Goal: Find specific page/section: Find specific page/section

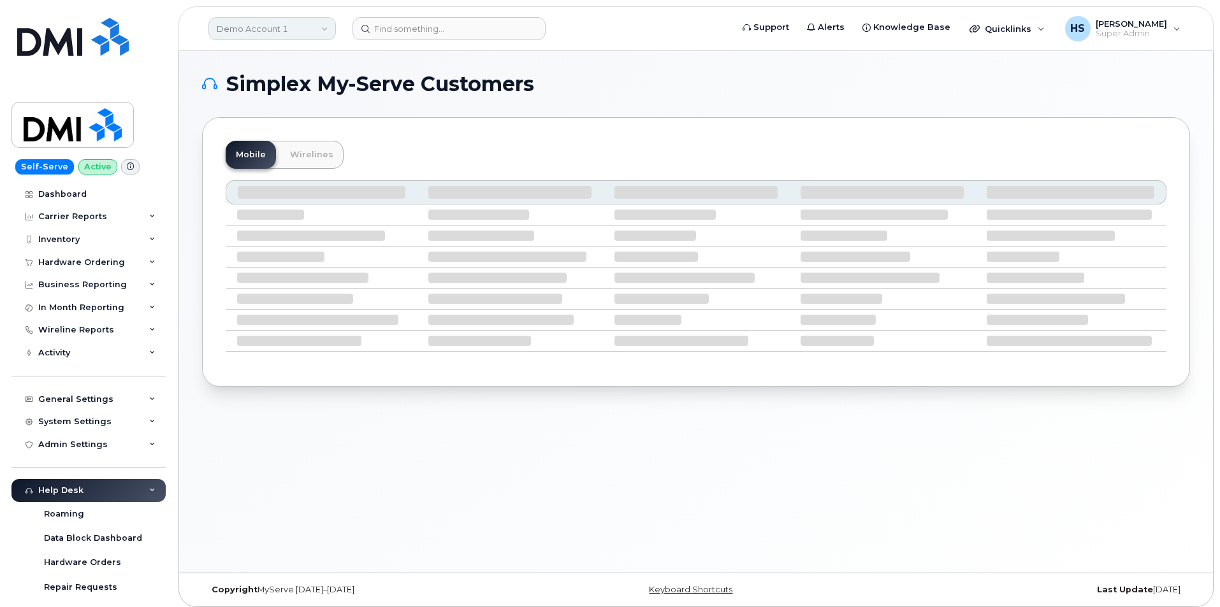
click at [259, 25] on link "Demo Account 1" at bounding box center [271, 28] width 127 height 23
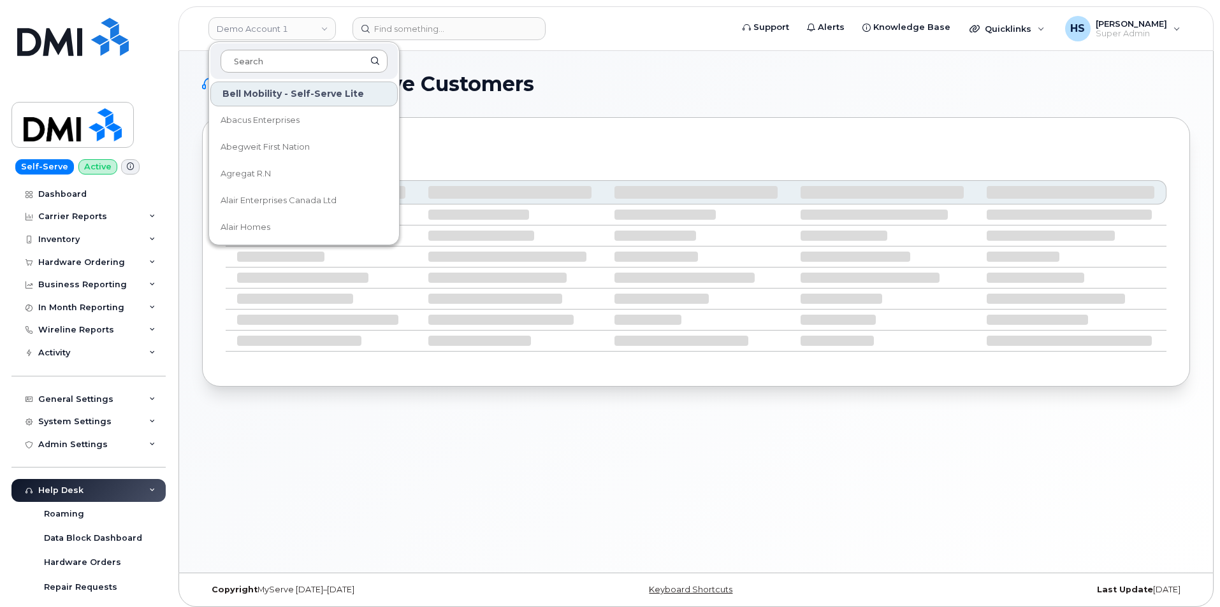
click at [261, 62] on input at bounding box center [303, 61] width 167 height 23
type input "s"
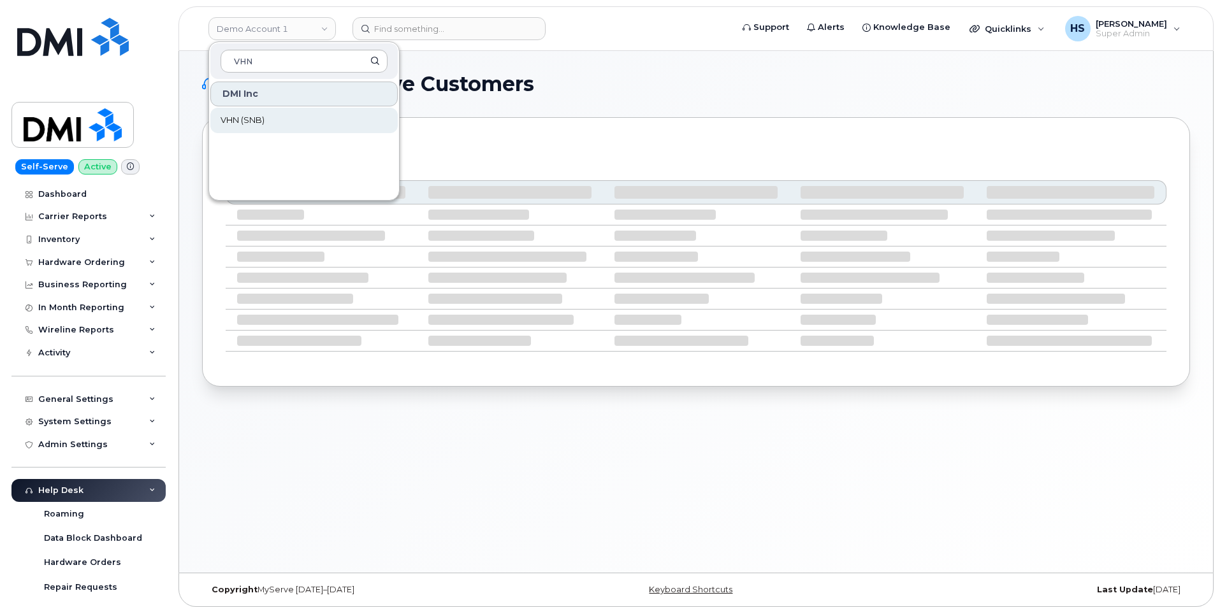
type input "VHN"
click at [264, 118] on span "VHN (SNB)" at bounding box center [242, 120] width 44 height 13
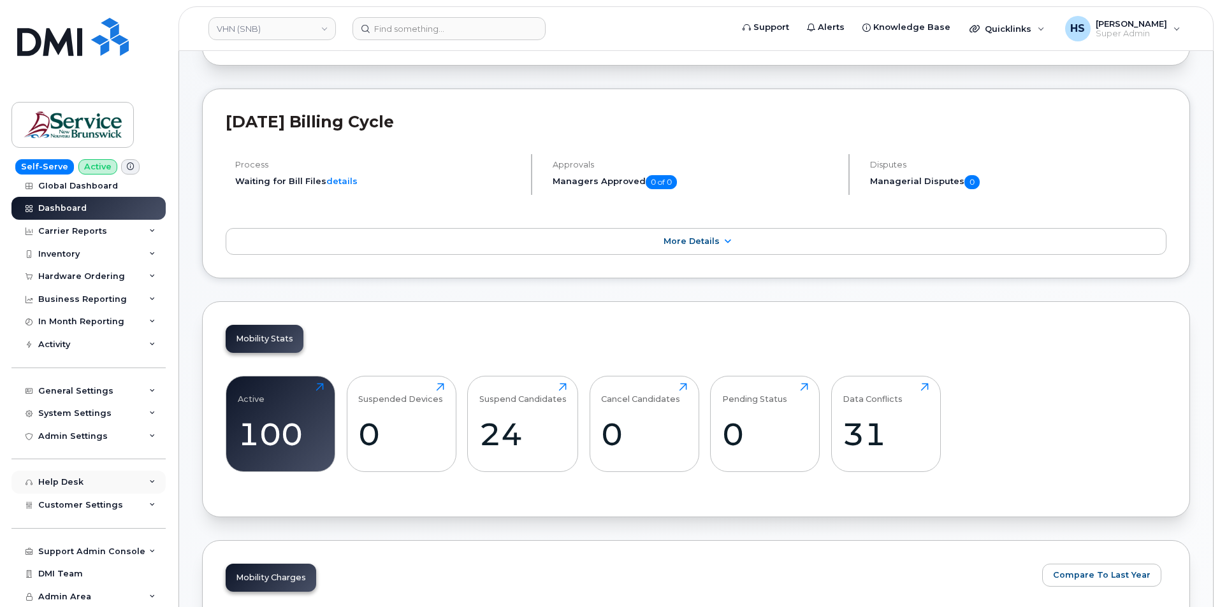
scroll to position [127, 0]
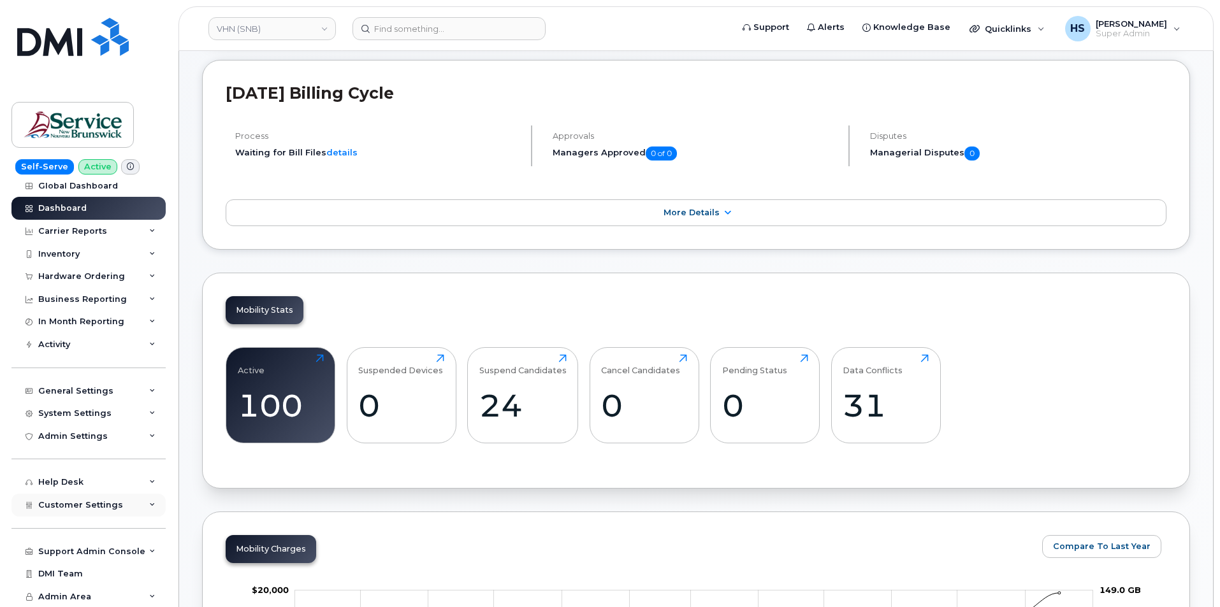
click at [99, 503] on span "Customer Settings" at bounding box center [80, 505] width 85 height 10
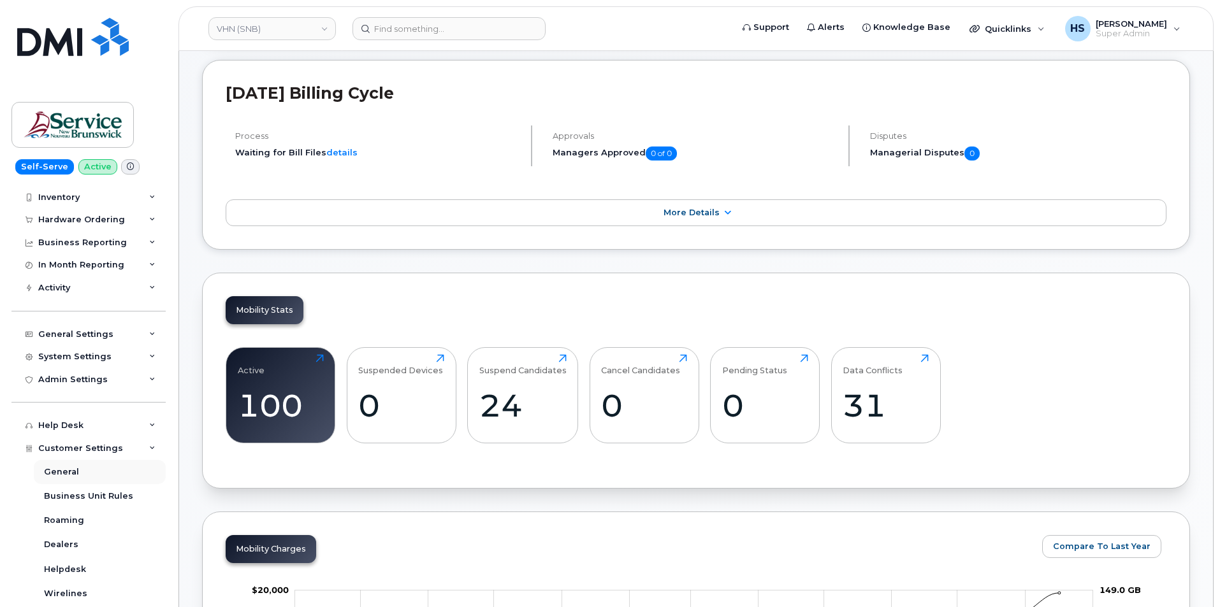
scroll to position [199, 0]
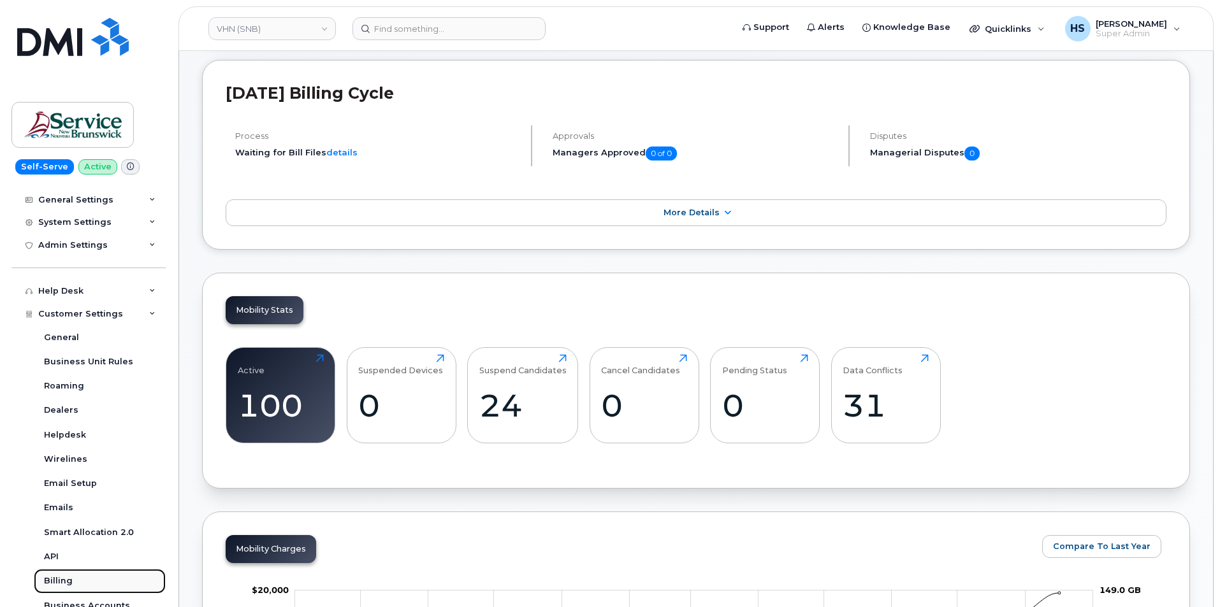
click at [69, 580] on div "Billing" at bounding box center [58, 580] width 29 height 11
click at [64, 582] on div "Billing" at bounding box center [58, 580] width 29 height 11
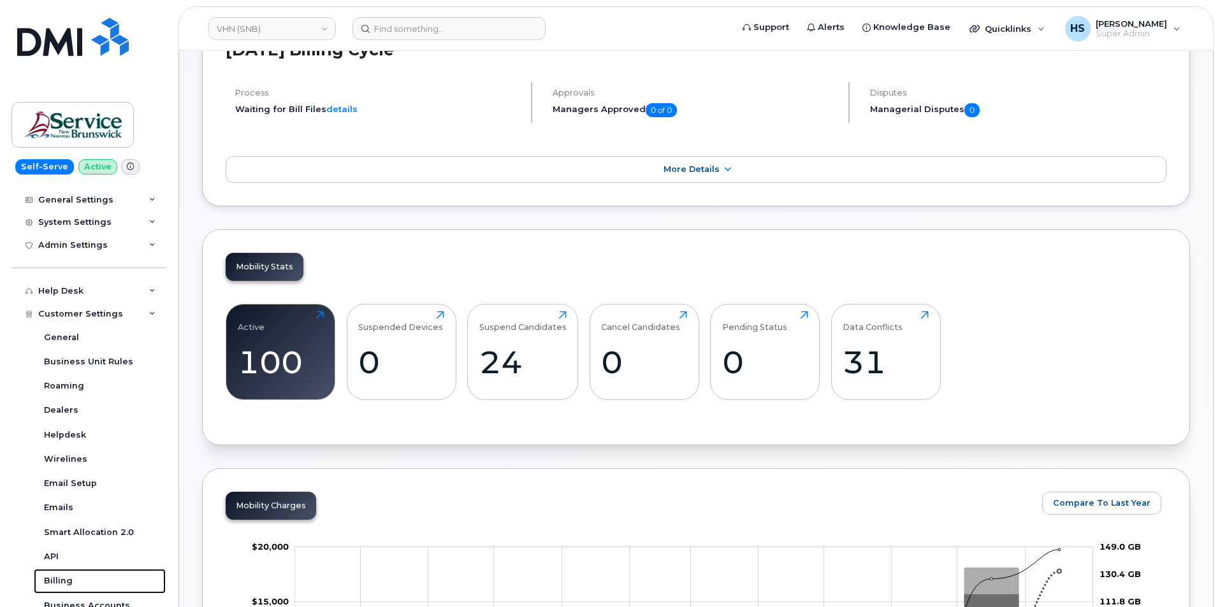
scroll to position [201, 0]
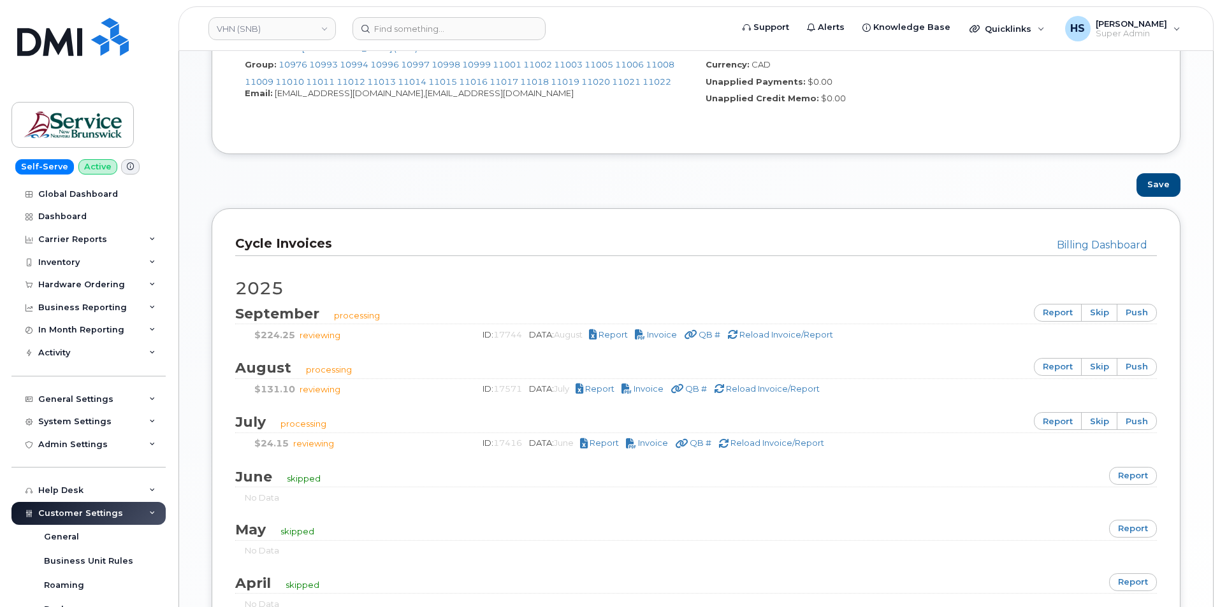
scroll to position [637, 0]
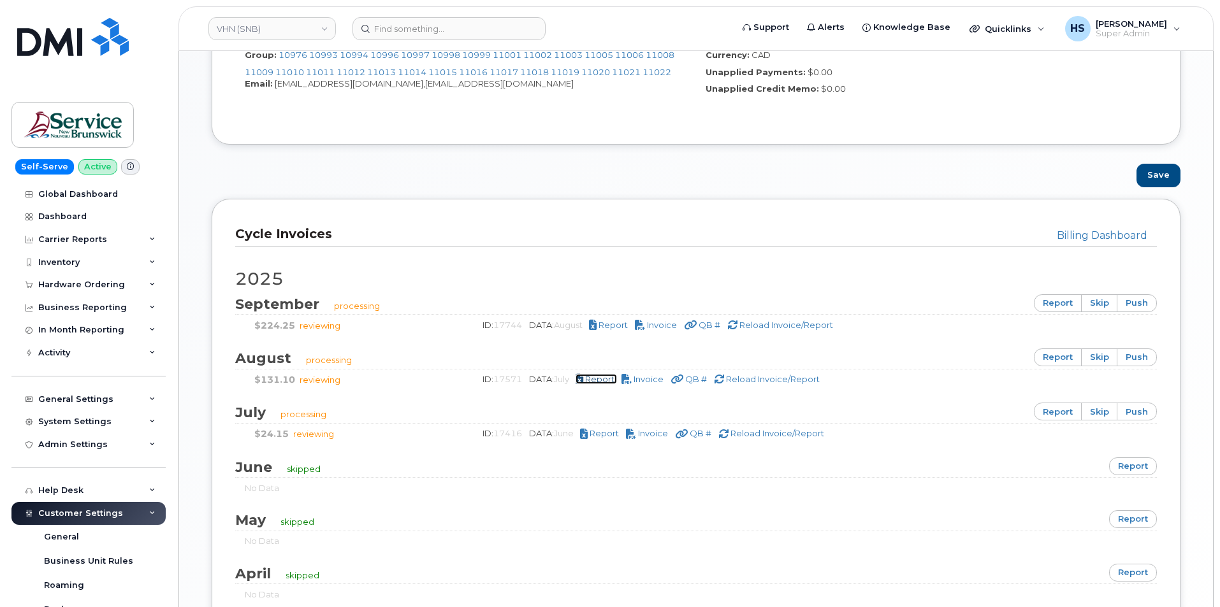
click at [605, 377] on span "Report" at bounding box center [599, 379] width 29 height 10
click at [256, 25] on link "VHN (SNB)" at bounding box center [271, 28] width 127 height 23
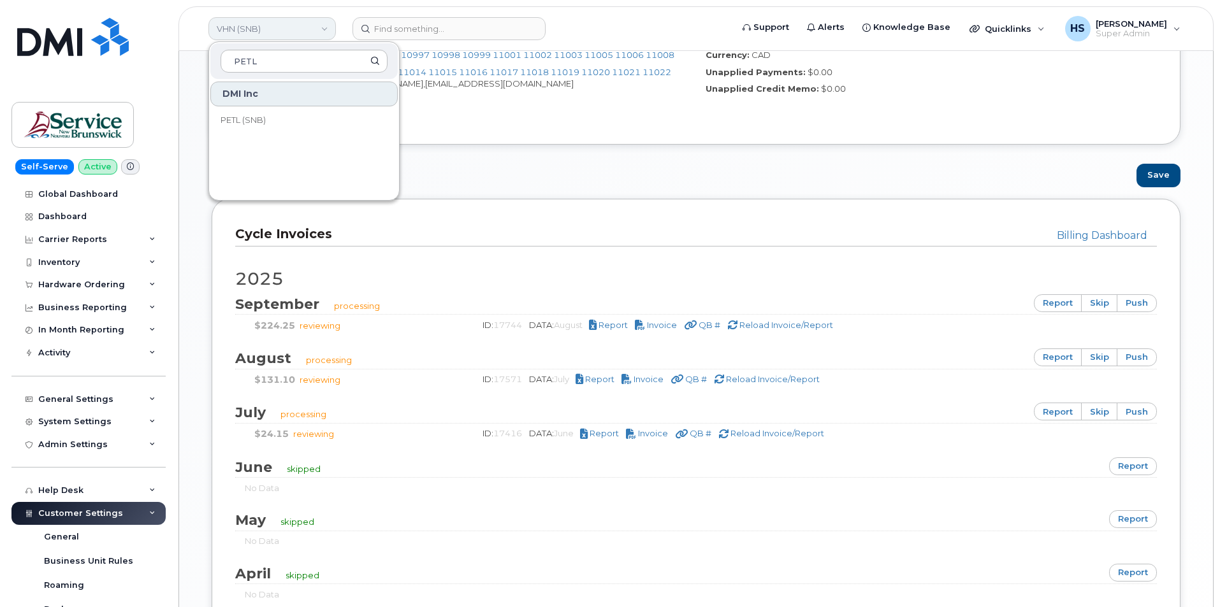
type input "PETL"
click at [256, 117] on span "PETL (SNB)" at bounding box center [242, 120] width 45 height 13
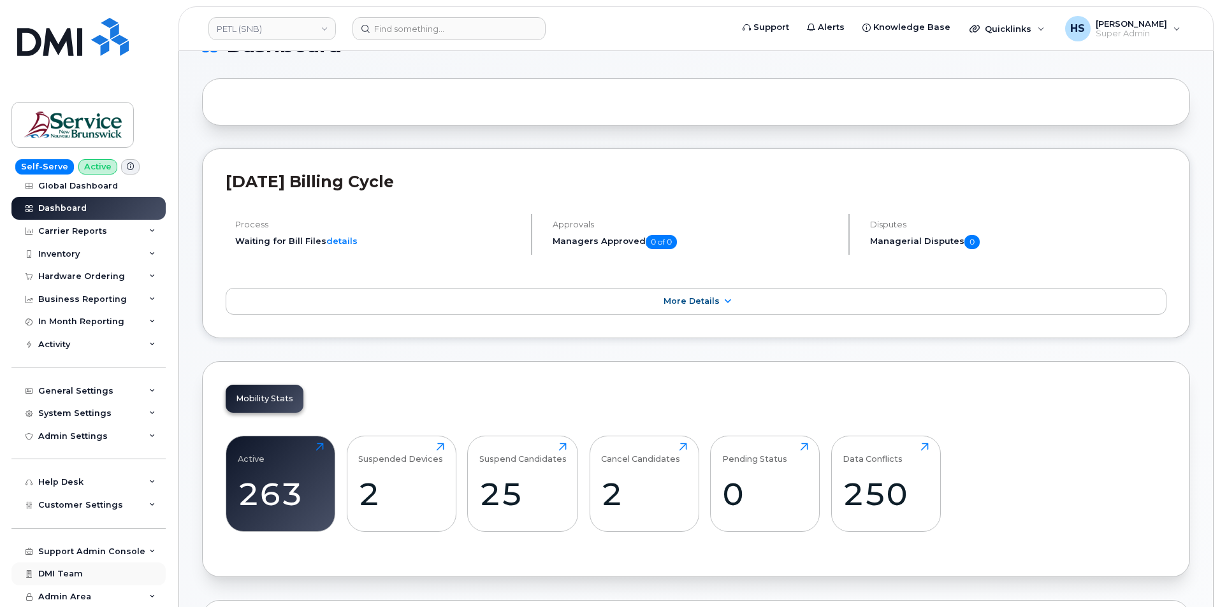
scroll to position [127, 0]
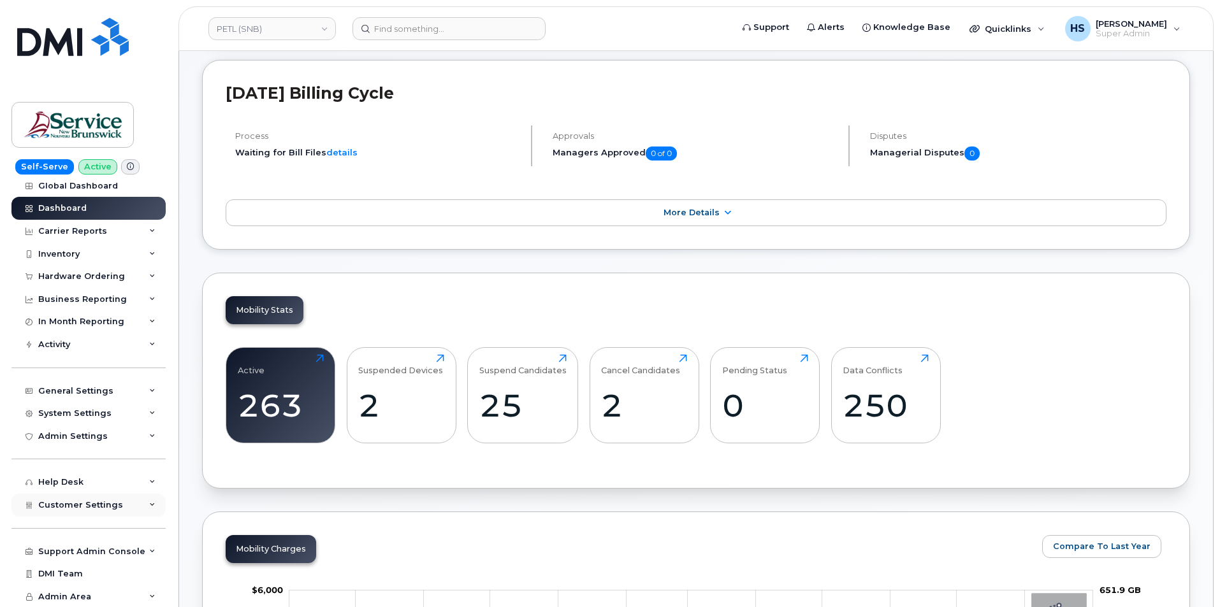
click at [84, 502] on span "Customer Settings" at bounding box center [80, 505] width 85 height 10
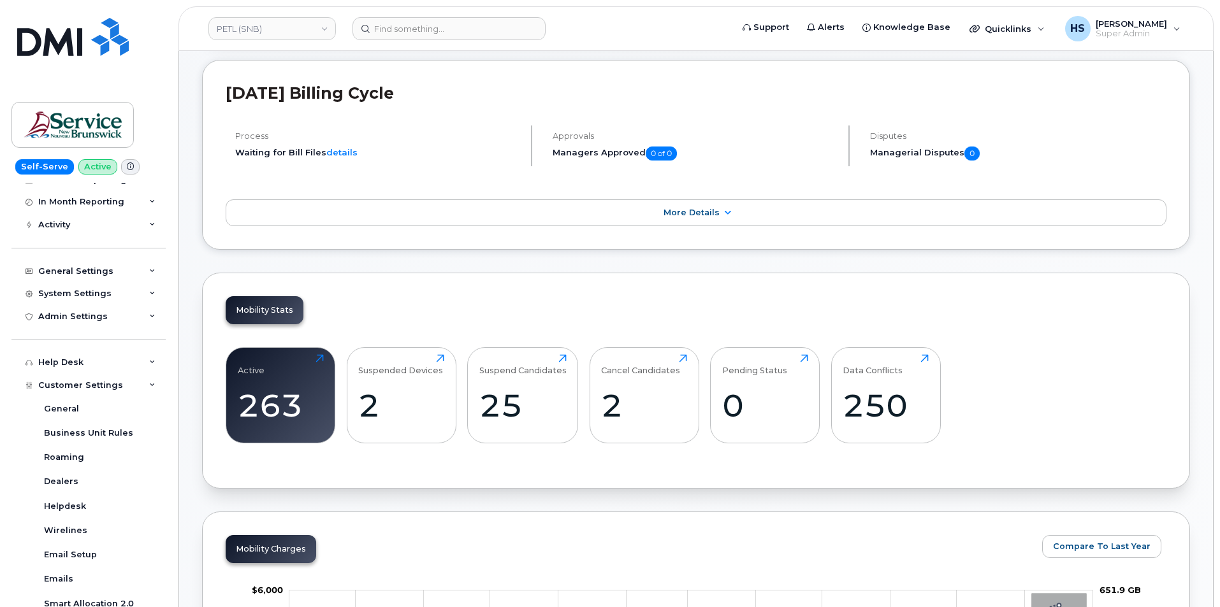
scroll to position [199, 0]
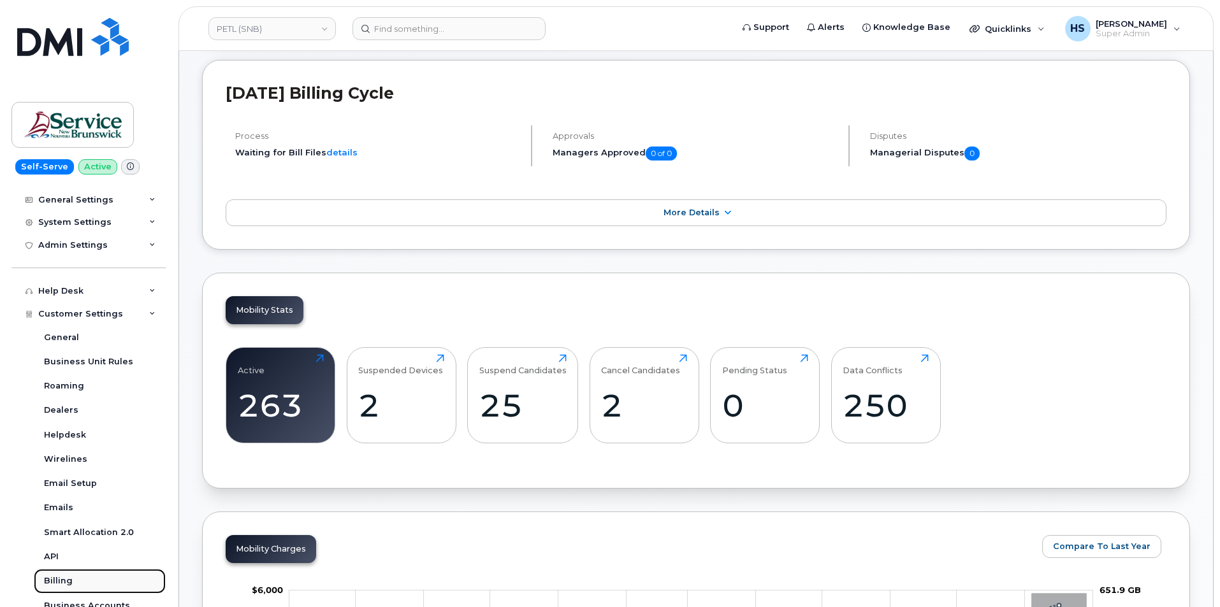
click at [67, 577] on div "Billing" at bounding box center [58, 580] width 29 height 11
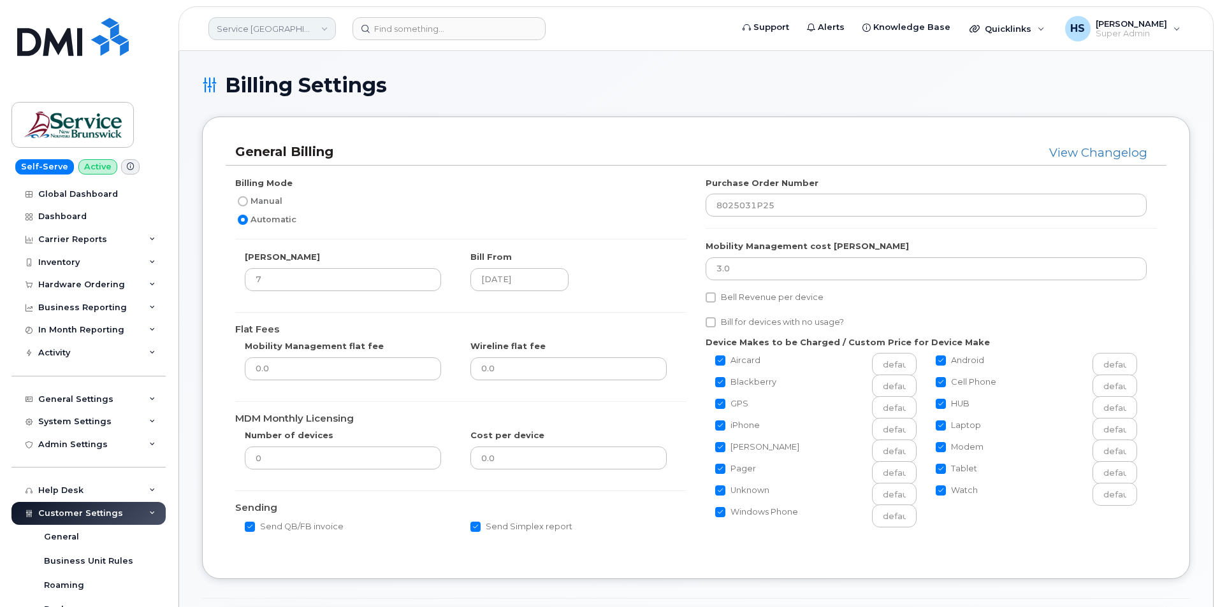
click at [328, 29] on link "Service [GEOGRAPHIC_DATA] (SNB)" at bounding box center [271, 28] width 127 height 23
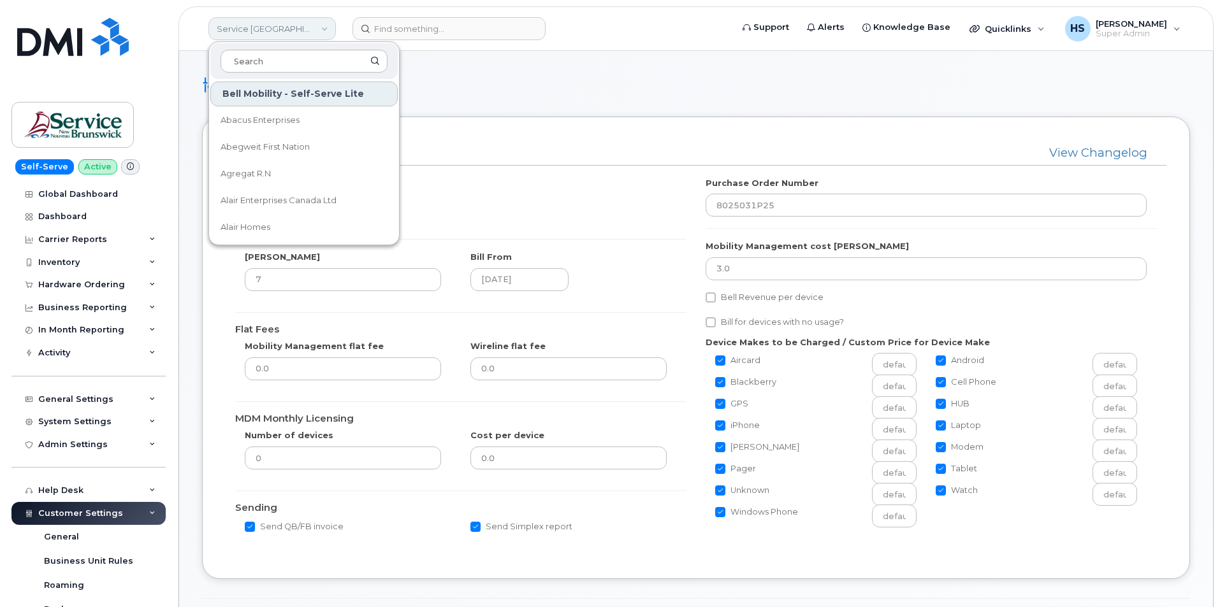
click at [328, 29] on link "Service [GEOGRAPHIC_DATA] (SNB)" at bounding box center [271, 28] width 127 height 23
click at [570, 168] on div "Billing Mode Manual Automatic Bill Day 7 Bill From 2025-07-07 Flat Fees Mobilit…" at bounding box center [696, 361] width 941 height 390
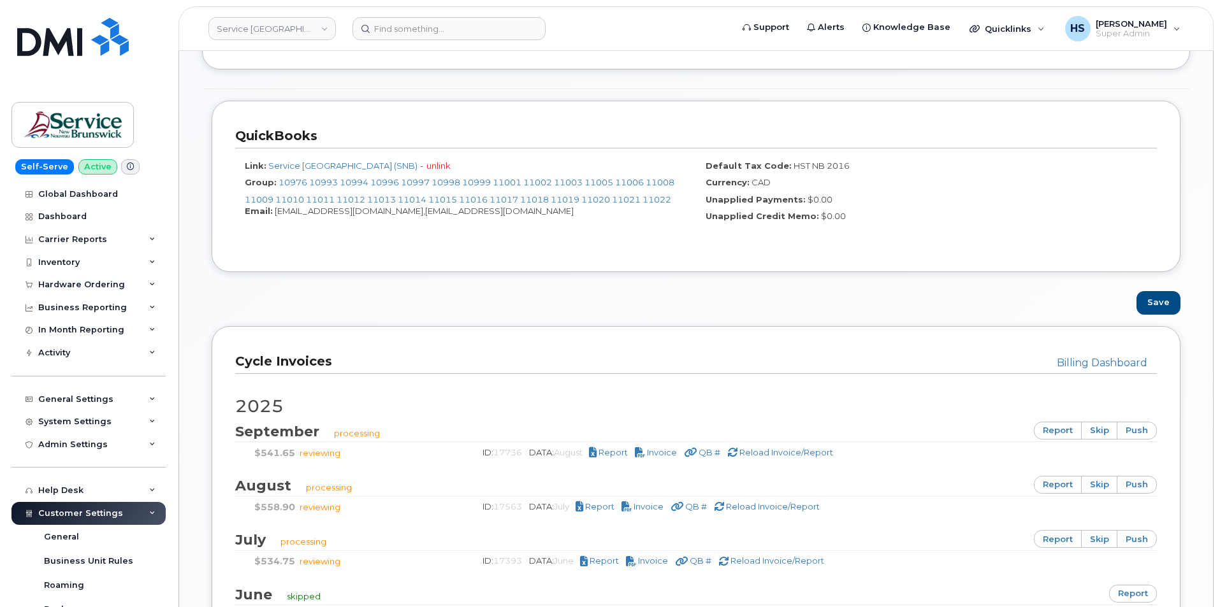
scroll to position [574, 0]
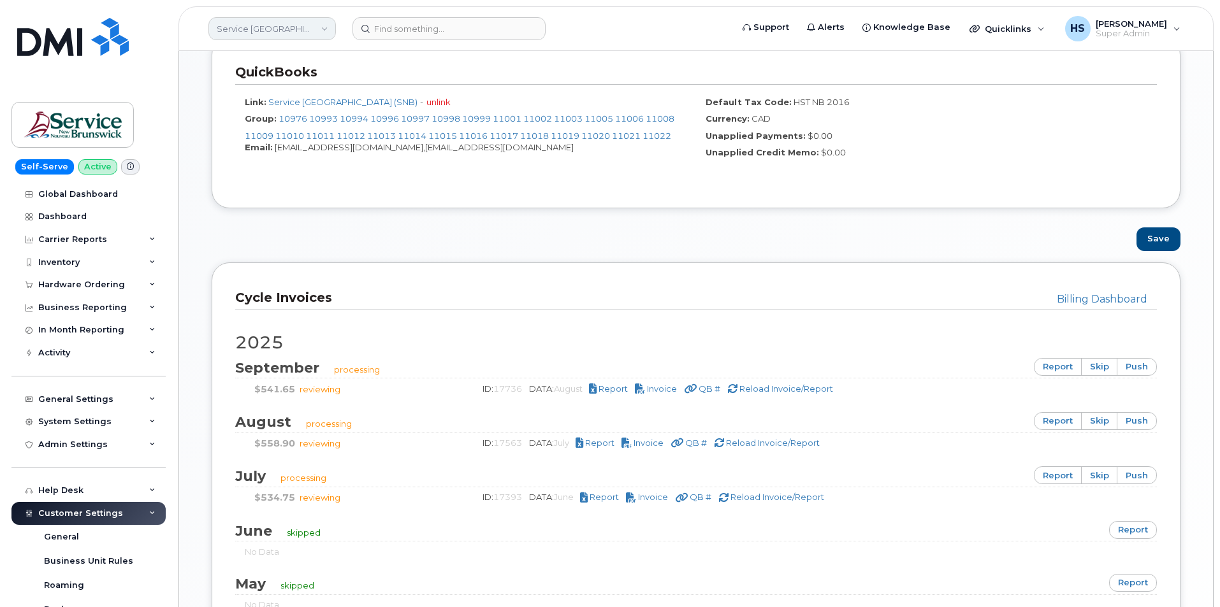
click at [287, 32] on link "Service [GEOGRAPHIC_DATA] (SNB)" at bounding box center [271, 28] width 127 height 23
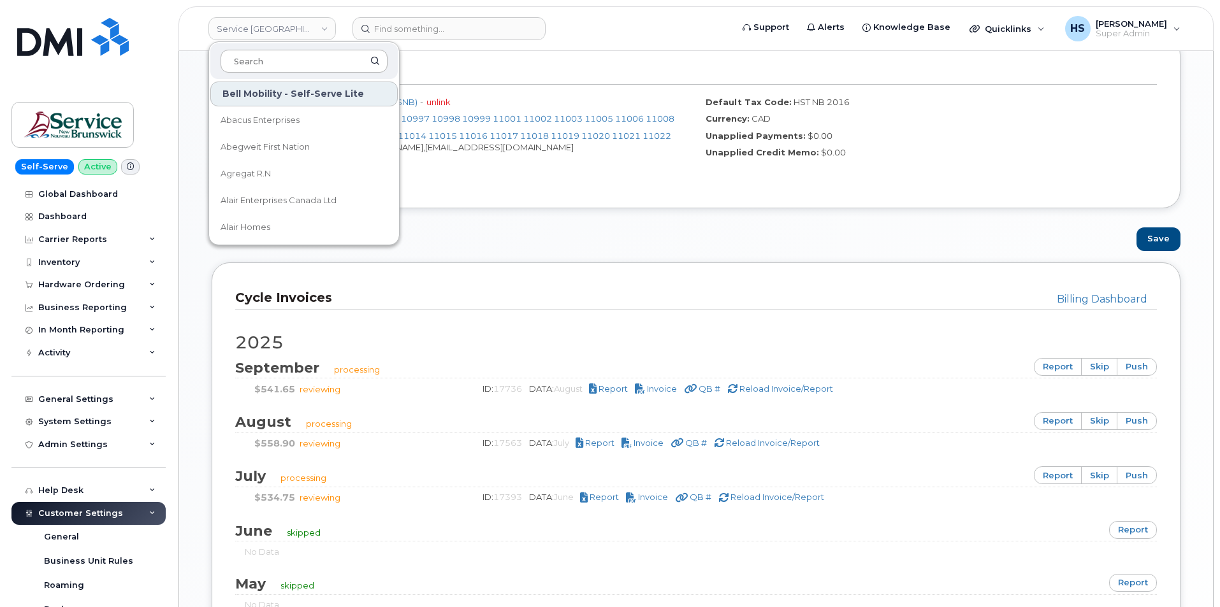
click at [284, 62] on input at bounding box center [303, 61] width 167 height 23
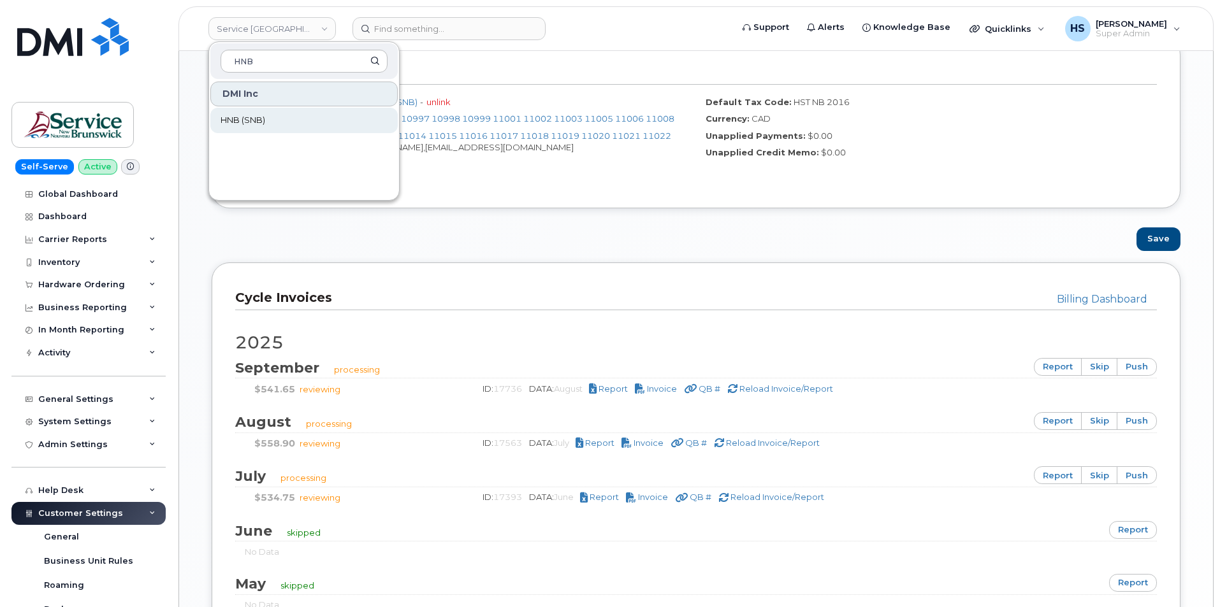
type input "HNB"
click at [264, 118] on span "HNB (SNB)" at bounding box center [242, 120] width 45 height 13
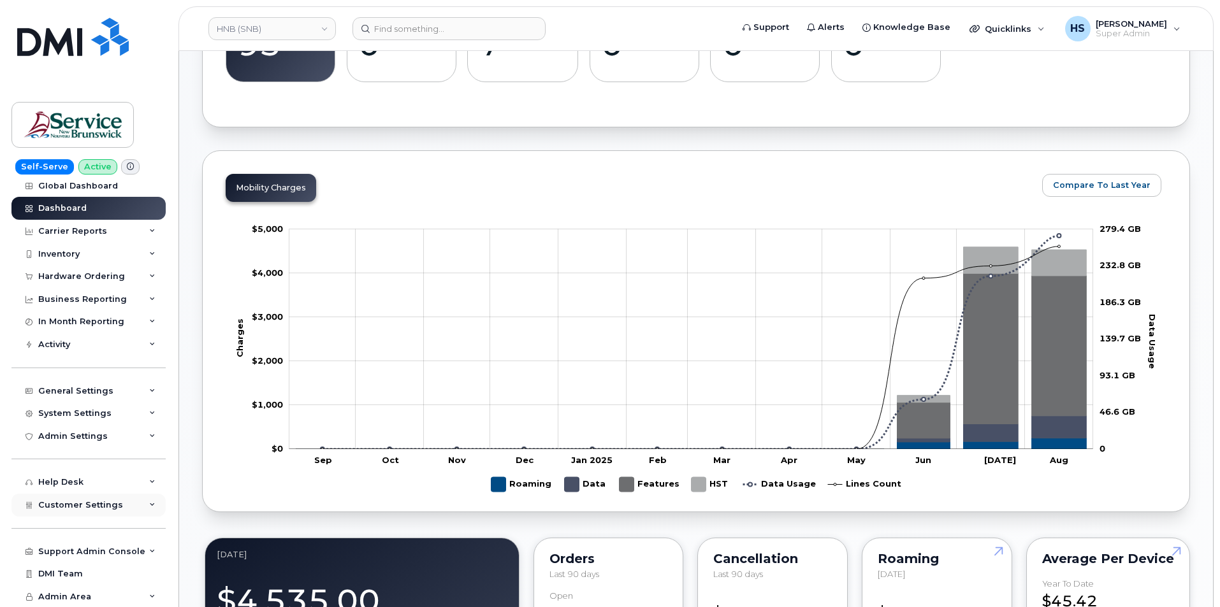
scroll to position [510, 0]
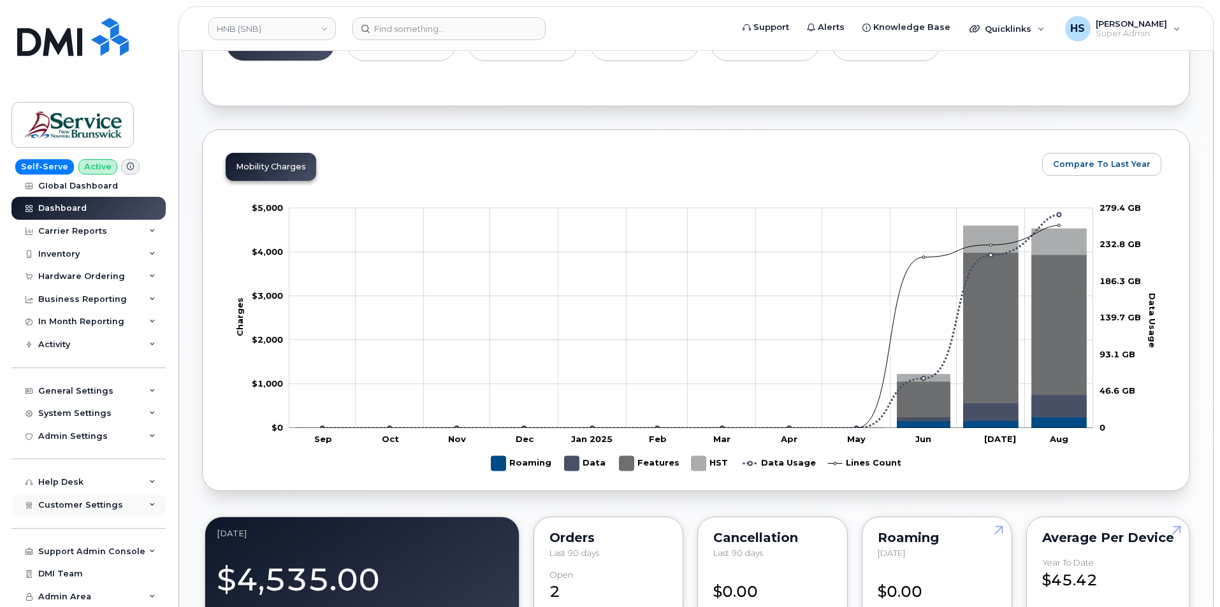
click at [91, 504] on span "Customer Settings" at bounding box center [80, 505] width 85 height 10
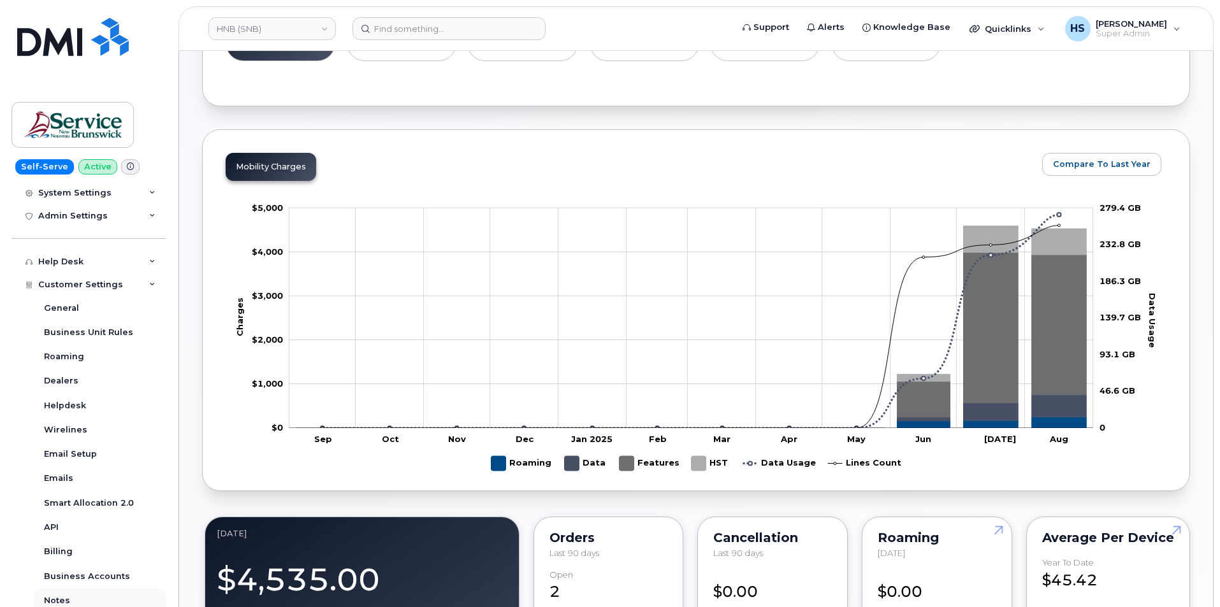
scroll to position [327, 0]
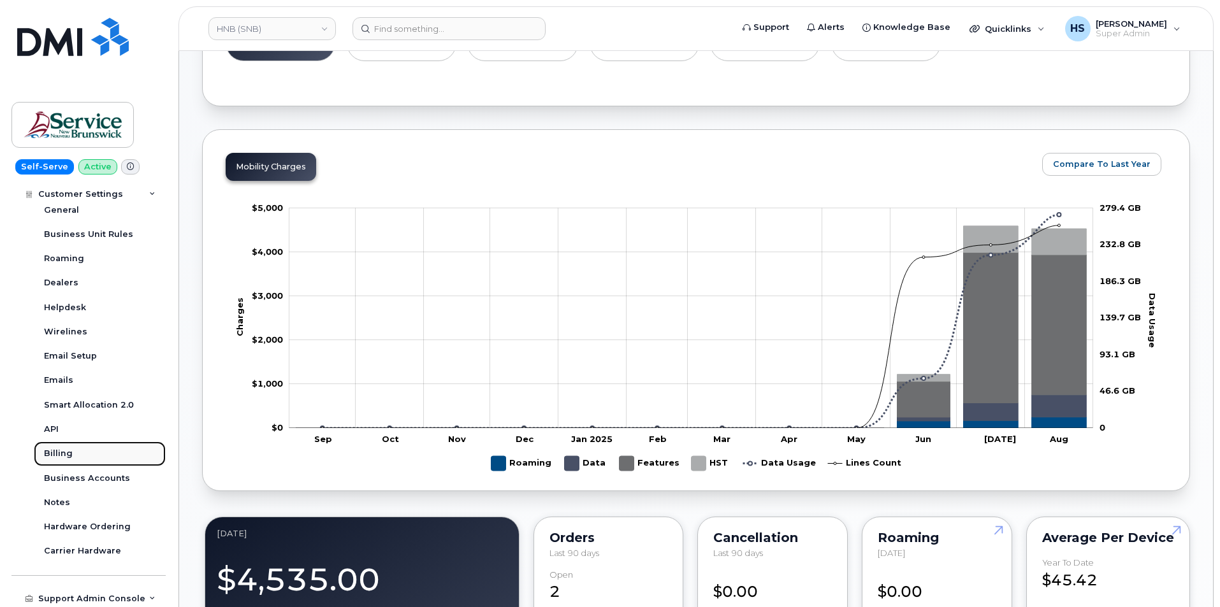
click at [58, 454] on div "Billing" at bounding box center [58, 453] width 29 height 11
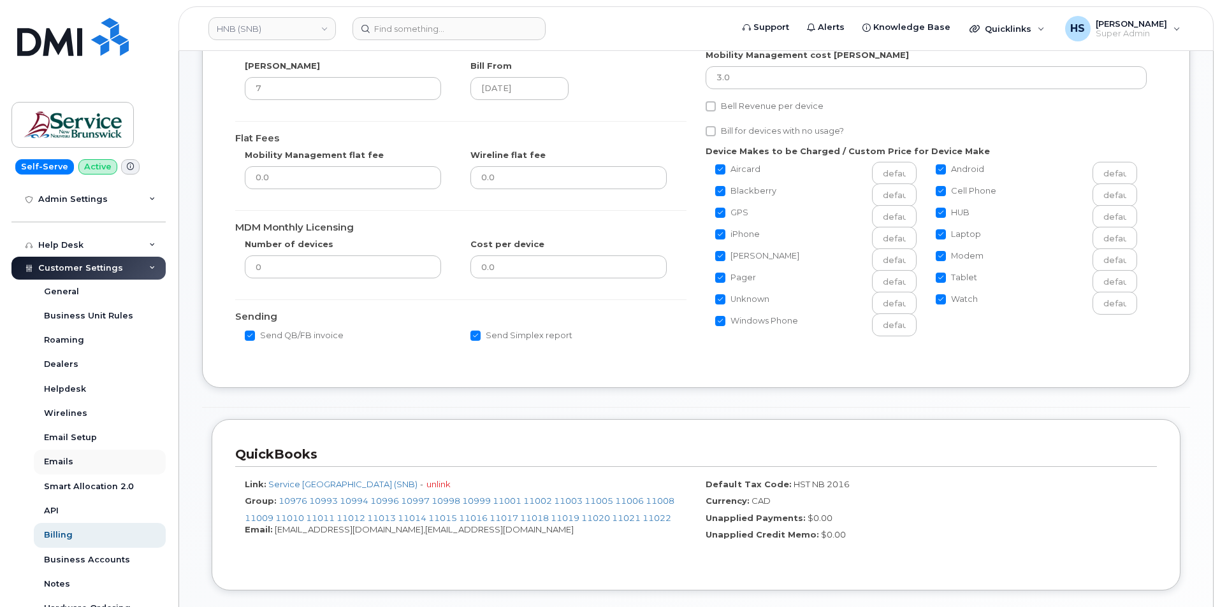
scroll to position [255, 0]
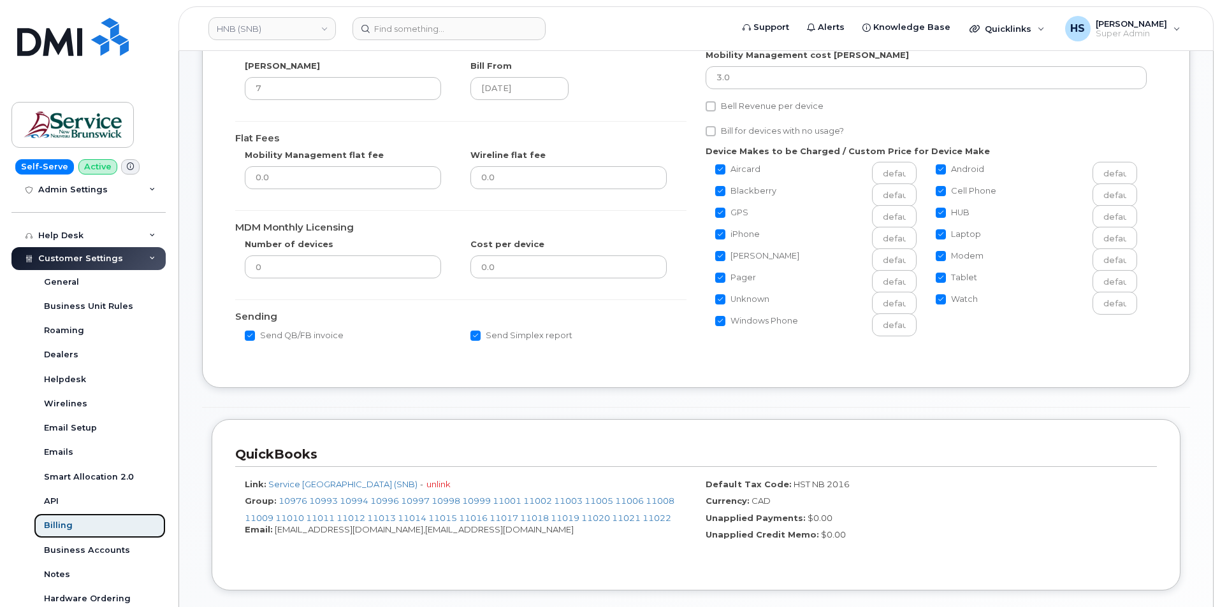
click at [70, 528] on div "Billing" at bounding box center [58, 525] width 29 height 11
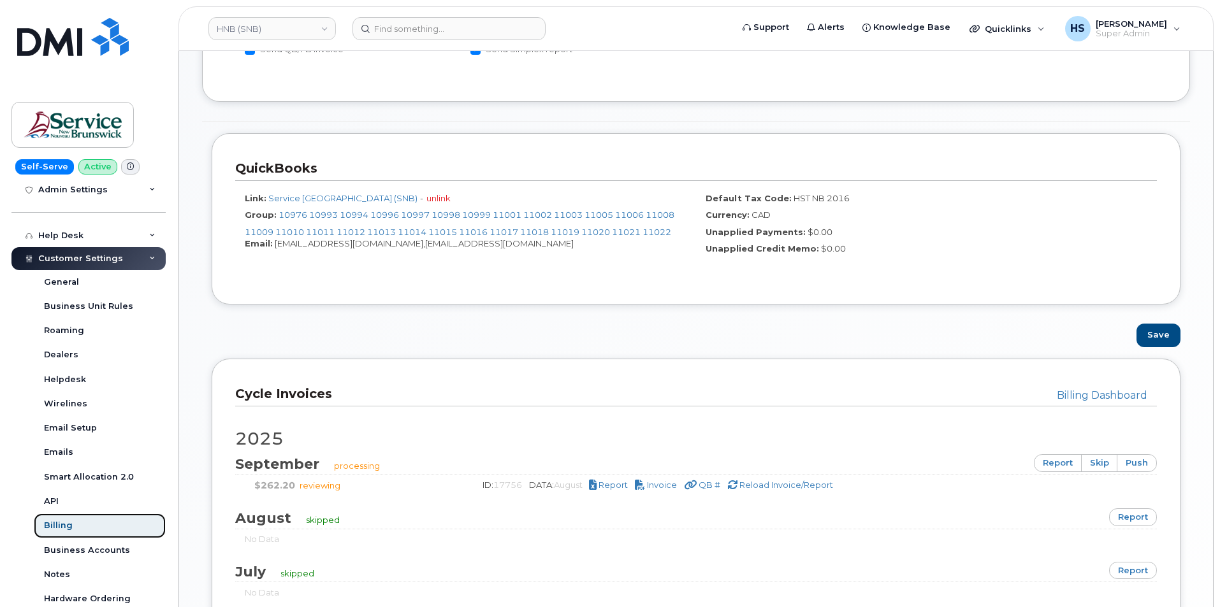
scroll to position [574, 0]
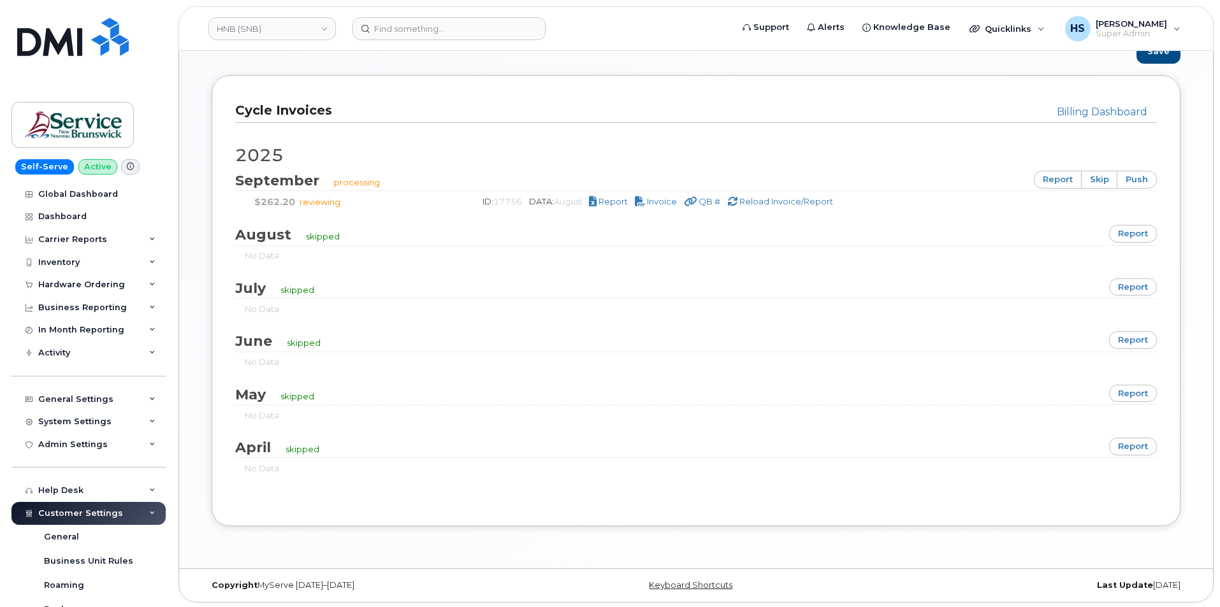
scroll to position [763, 0]
click at [1139, 231] on link "report" at bounding box center [1133, 232] width 48 height 18
click at [277, 24] on link "HNB (SNB)" at bounding box center [271, 28] width 127 height 23
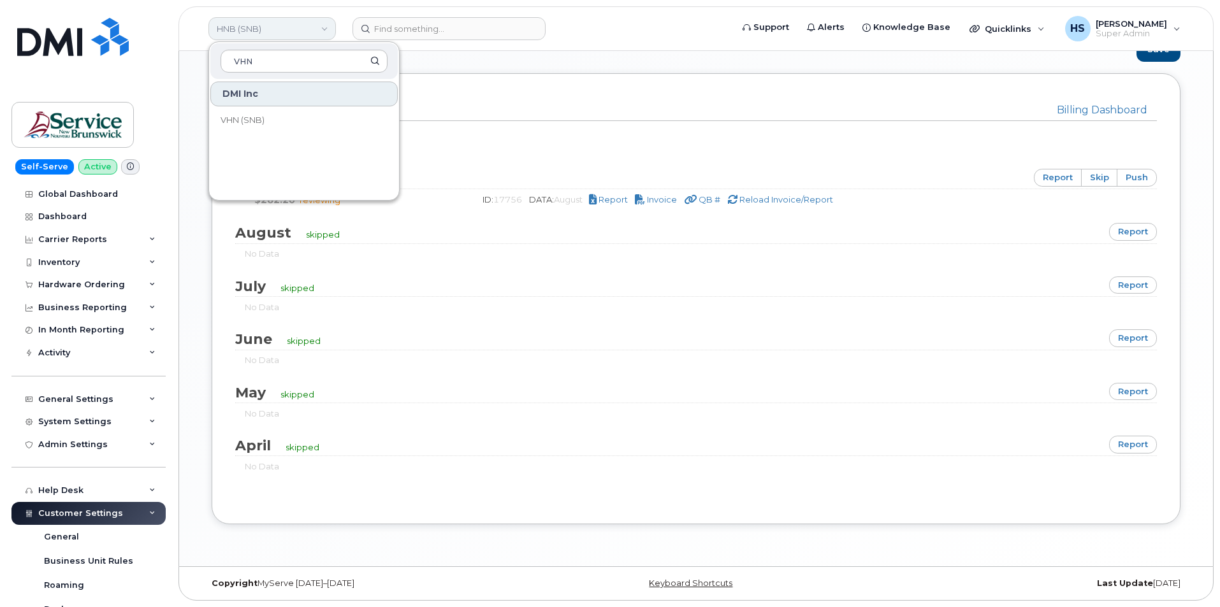
type input "VHN"
click at [233, 112] on link "VHN (SNB)" at bounding box center [303, 120] width 187 height 25
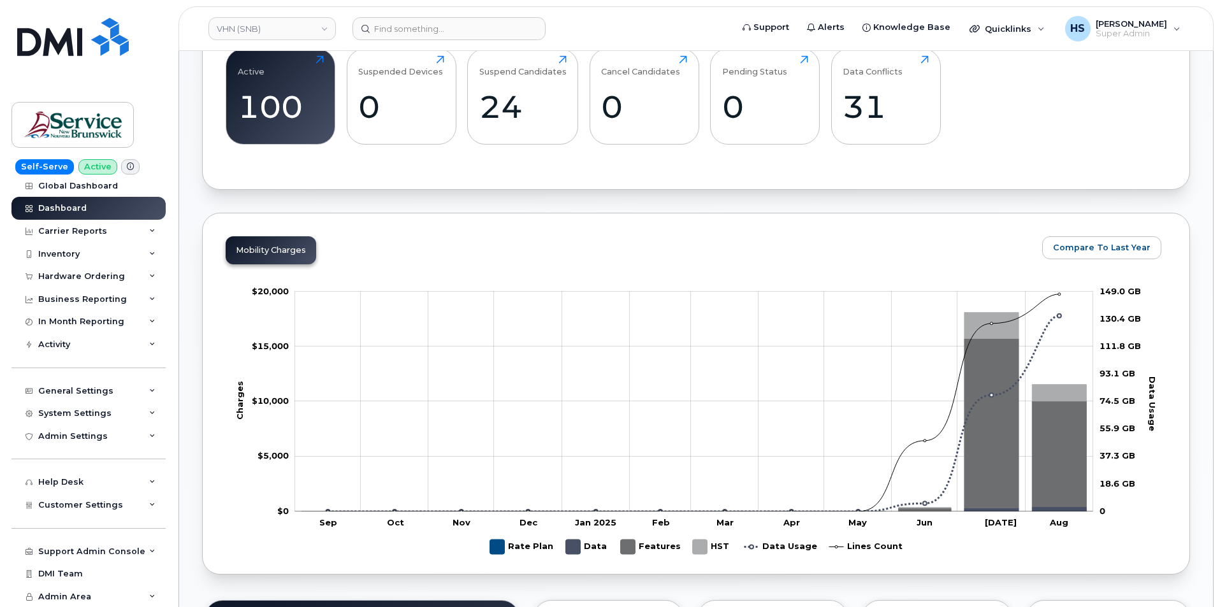
scroll to position [446, 0]
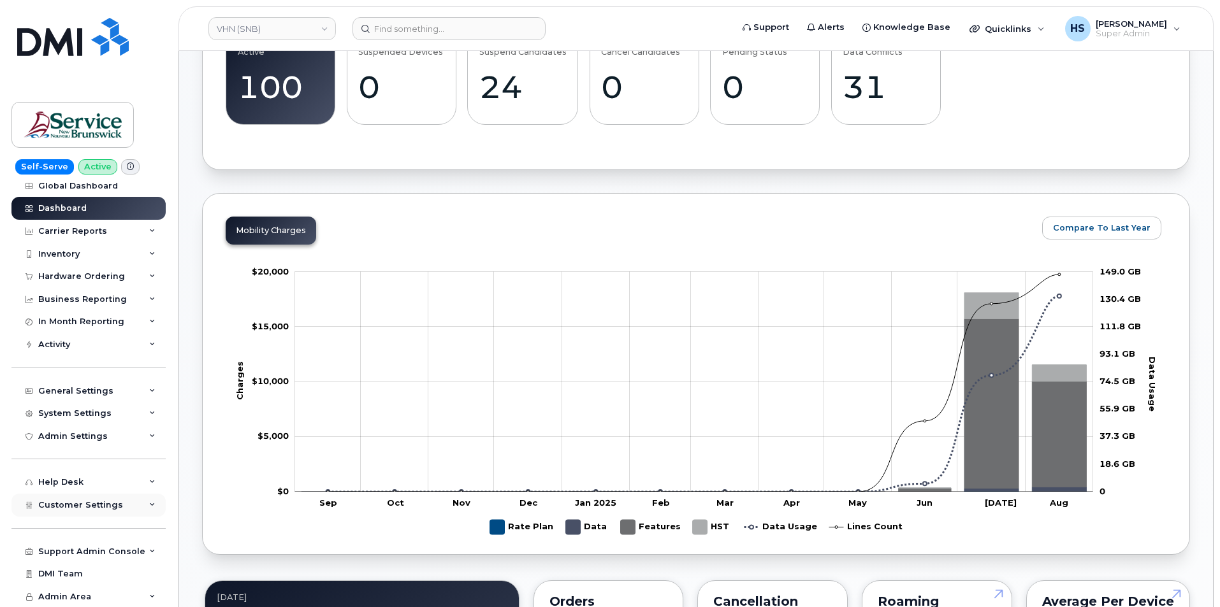
click at [78, 503] on span "Customer Settings" at bounding box center [80, 505] width 85 height 10
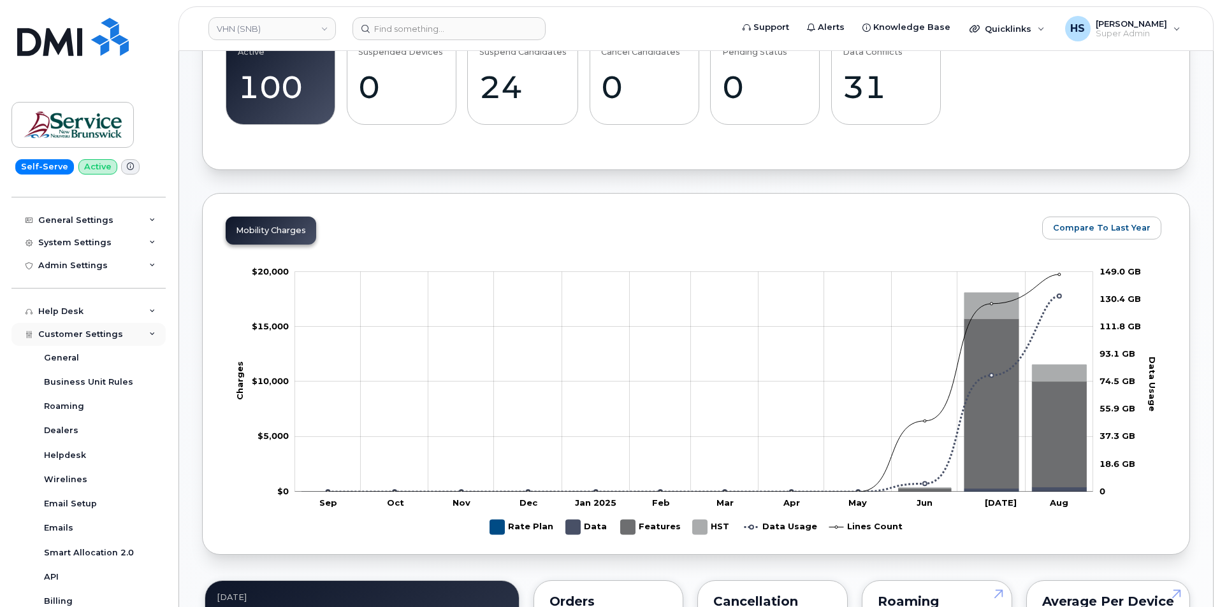
scroll to position [199, 0]
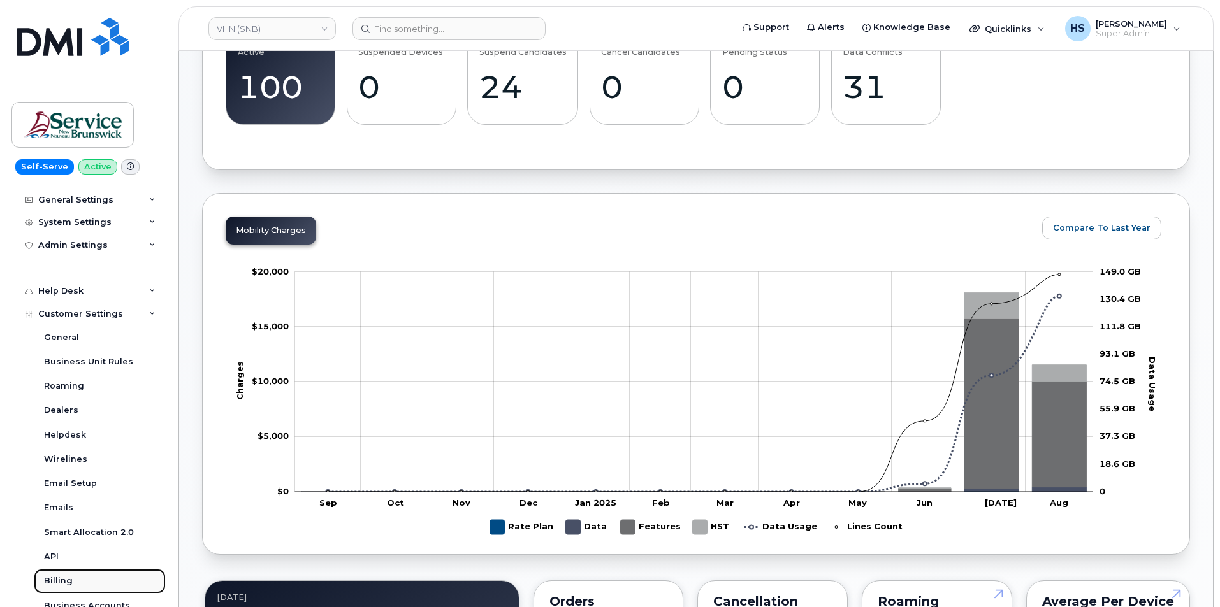
click at [73, 579] on link "Billing" at bounding box center [100, 581] width 132 height 24
click at [62, 579] on div "Billing" at bounding box center [58, 580] width 29 height 11
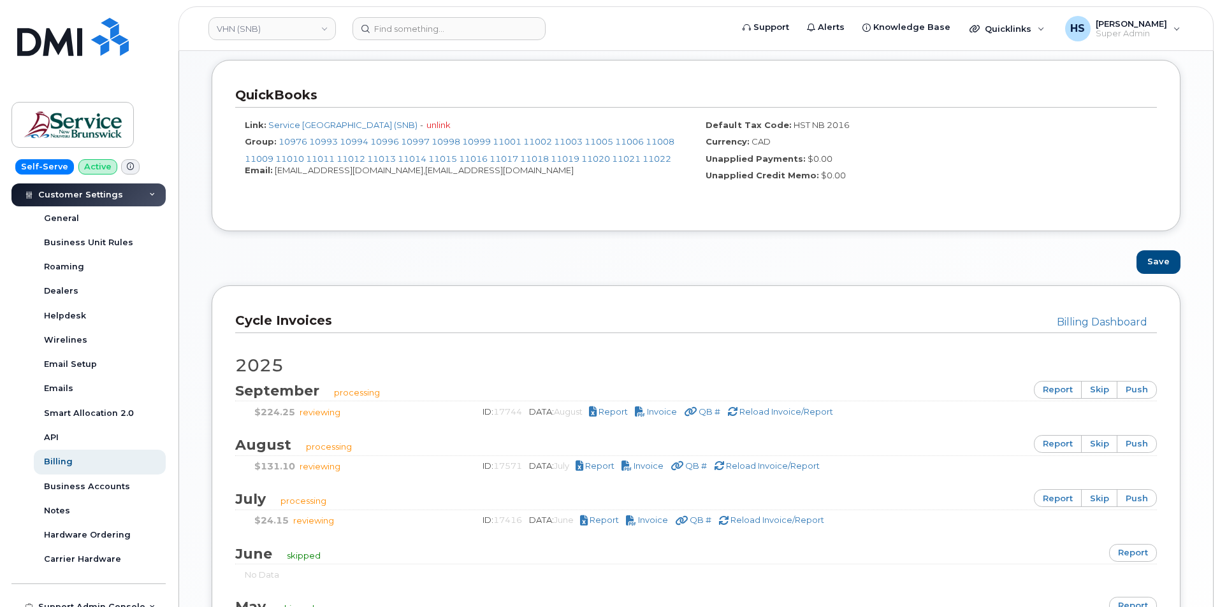
scroll to position [574, 0]
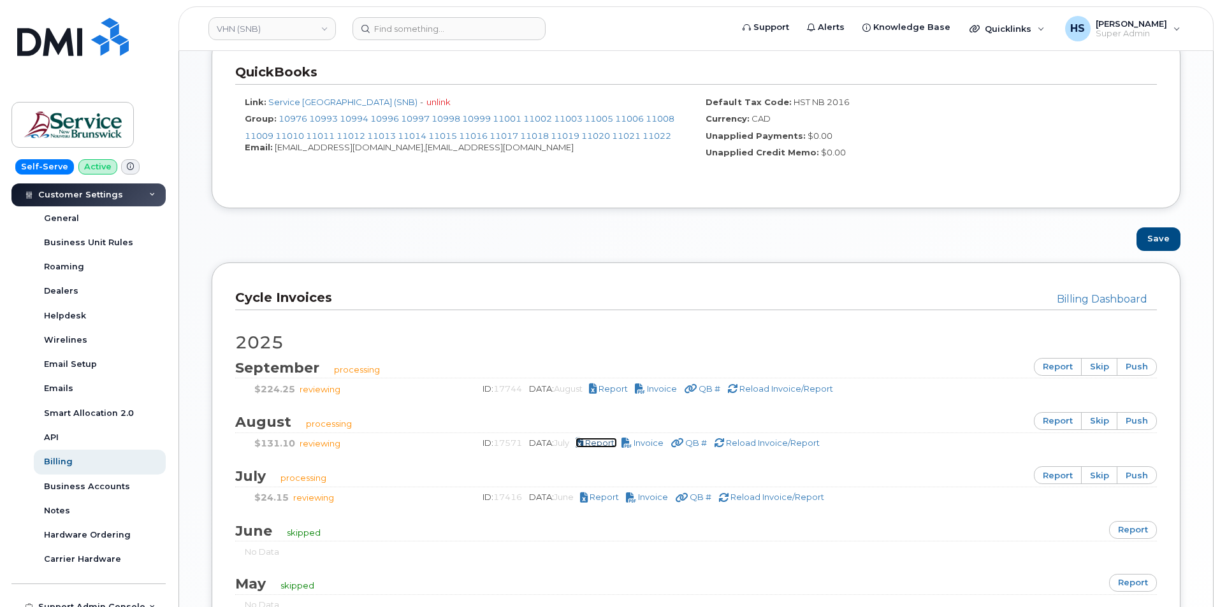
click at [611, 442] on span "Report" at bounding box center [599, 443] width 29 height 10
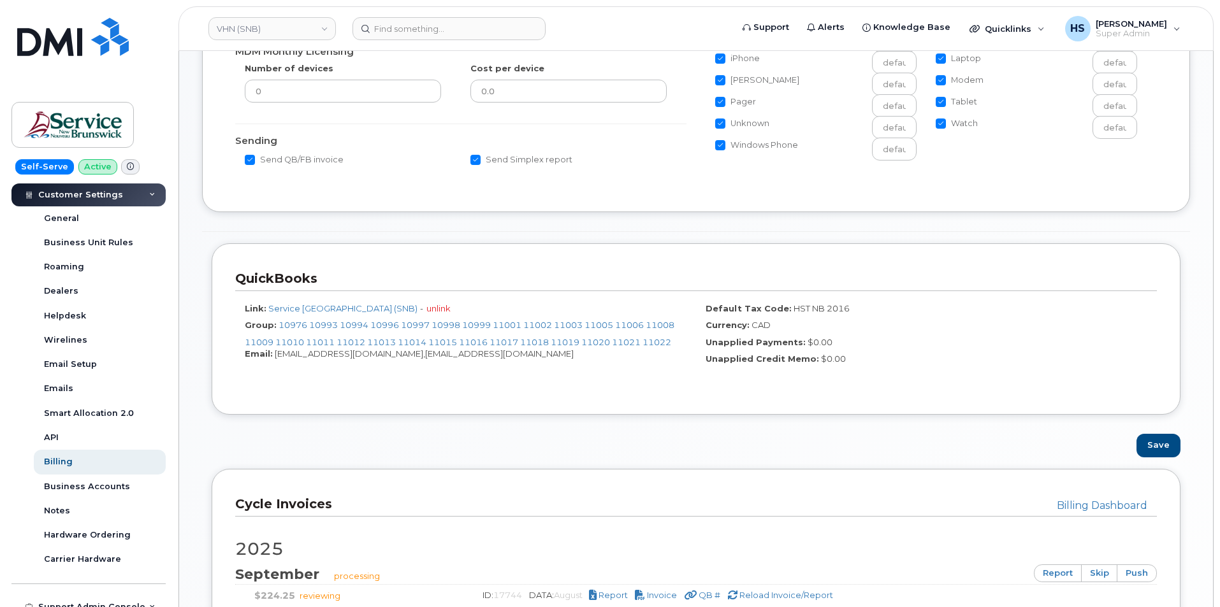
scroll to position [255, 0]
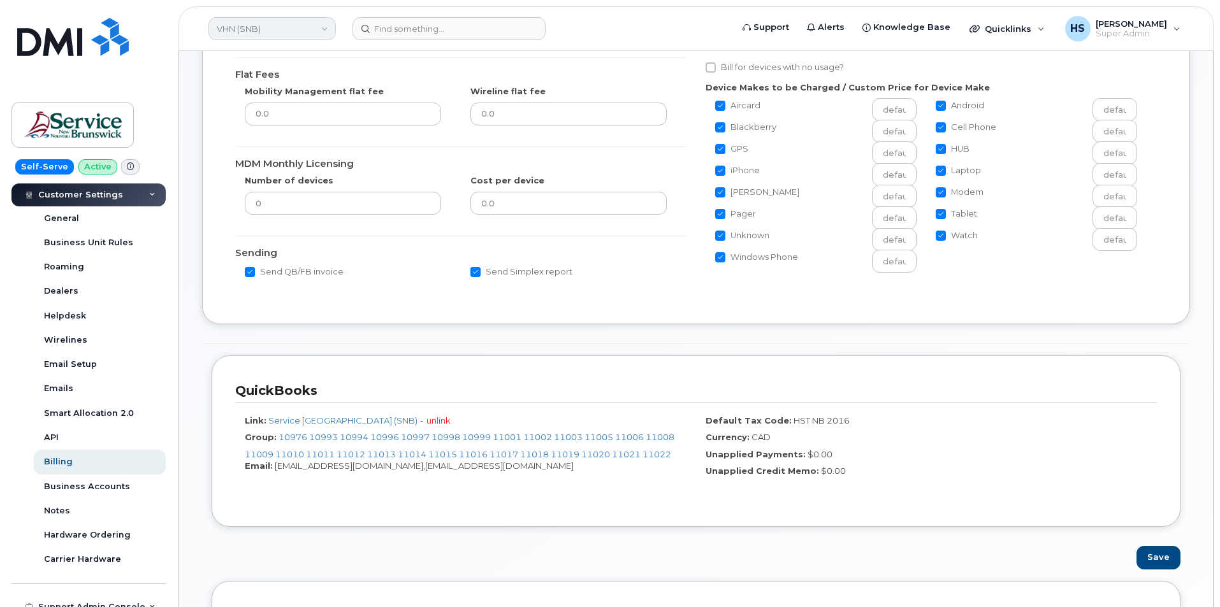
click at [270, 33] on link "VHN (SNB)" at bounding box center [271, 28] width 127 height 23
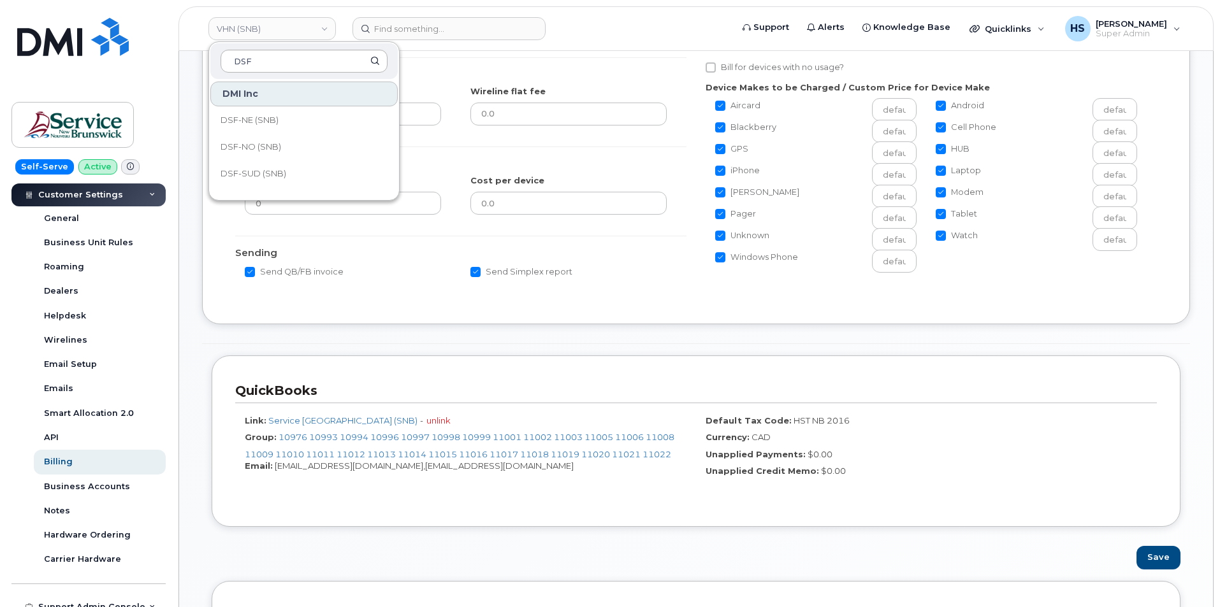
type input "DSF"
click at [281, 171] on span "DSF-SUD (SNB)" at bounding box center [253, 174] width 66 height 13
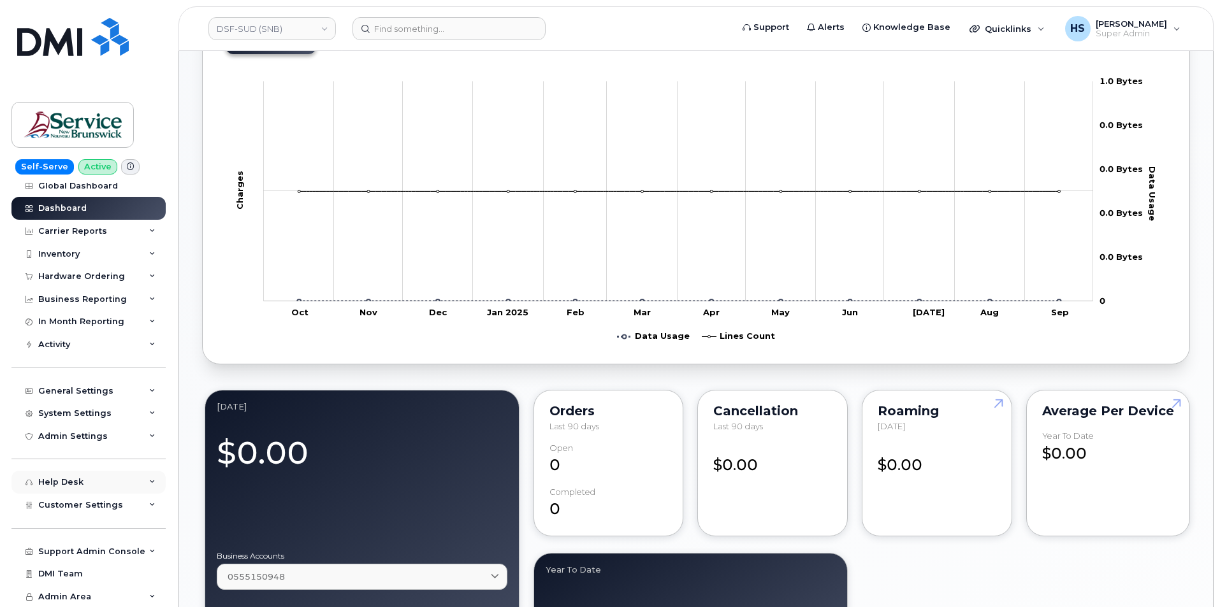
scroll to position [637, 0]
click at [80, 500] on span "Customer Settings" at bounding box center [80, 505] width 85 height 10
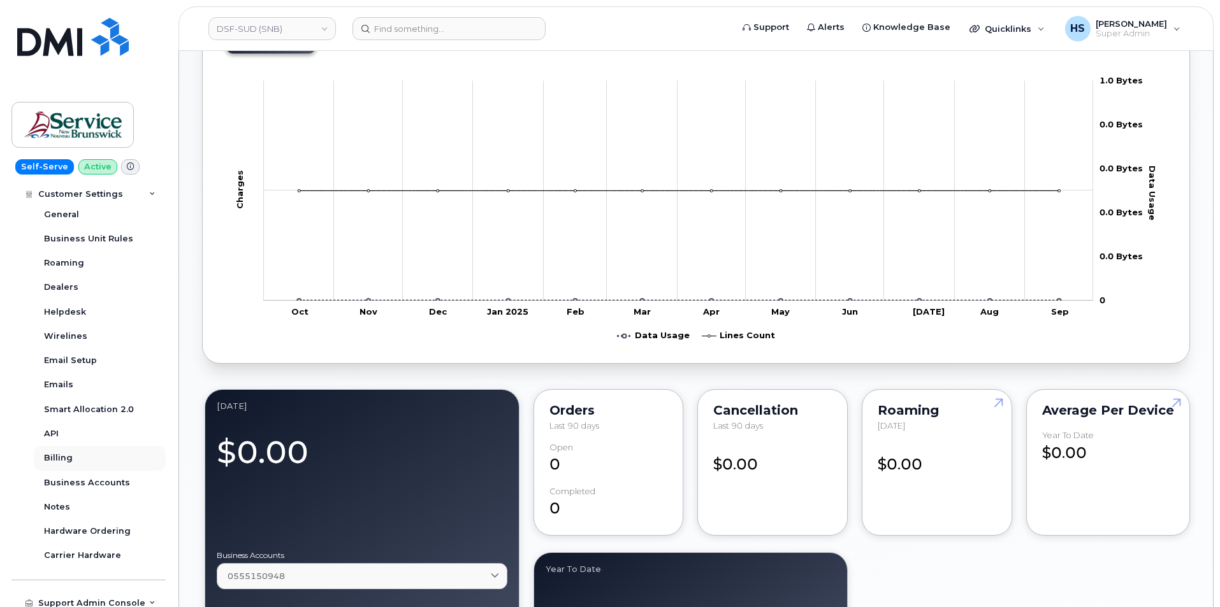
scroll to position [327, 0]
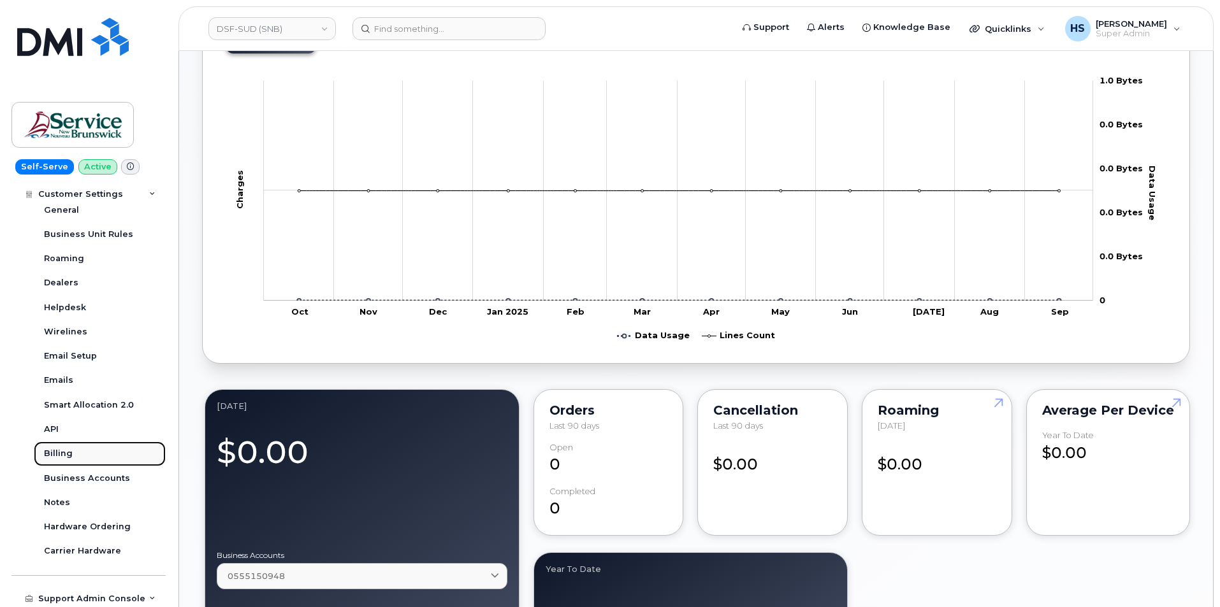
click at [55, 453] on div "Billing" at bounding box center [58, 453] width 29 height 11
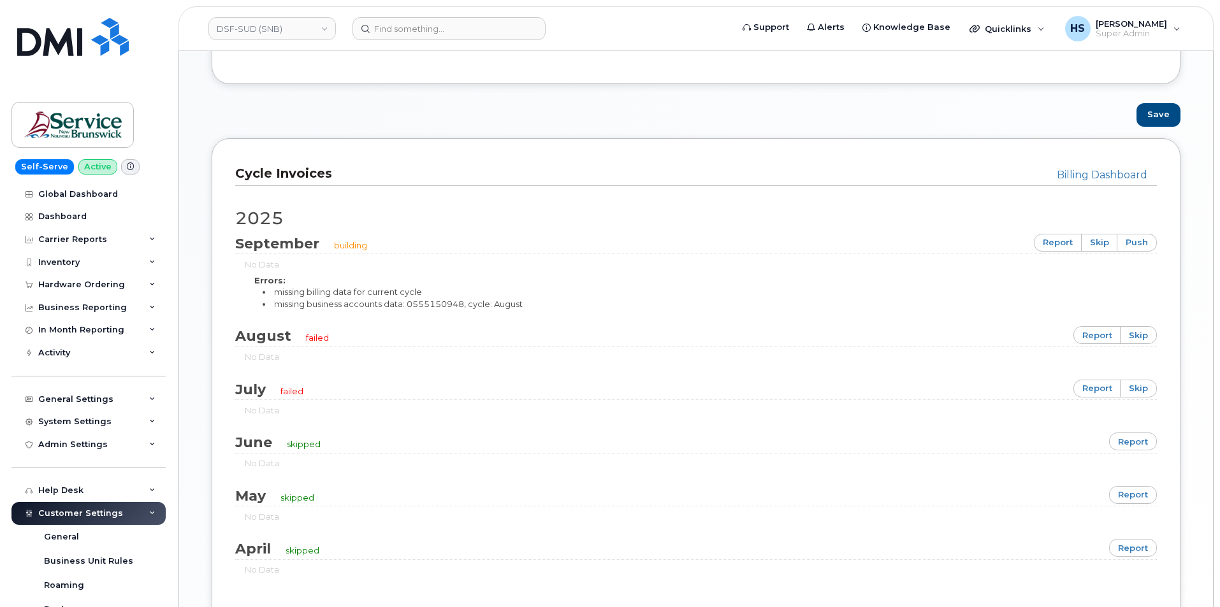
scroll to position [701, 0]
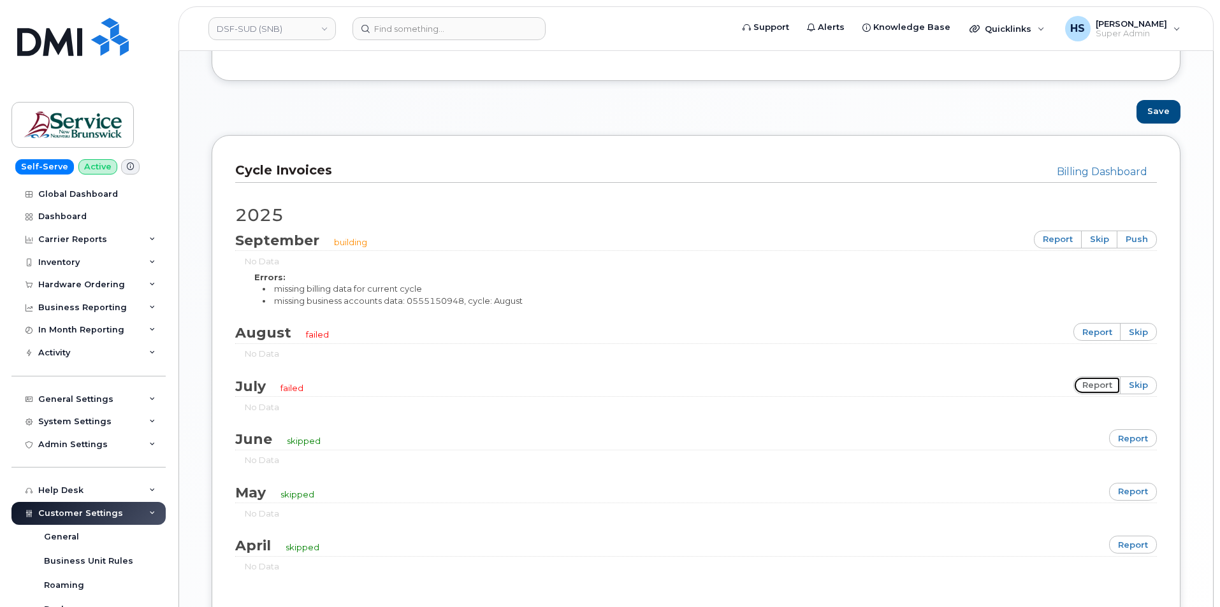
click at [1095, 388] on link "report" at bounding box center [1097, 386] width 48 height 18
click at [87, 196] on div "Global Dashboard" at bounding box center [78, 194] width 80 height 10
click at [70, 217] on div "Dashboard" at bounding box center [62, 217] width 48 height 10
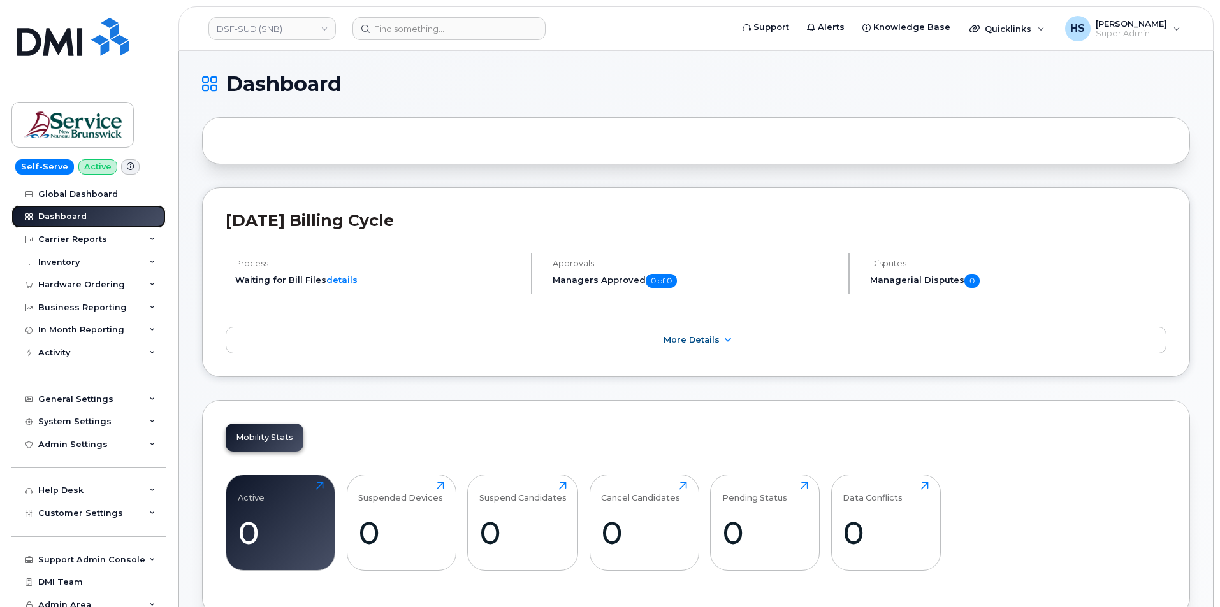
click at [69, 219] on div "Dashboard" at bounding box center [62, 217] width 48 height 10
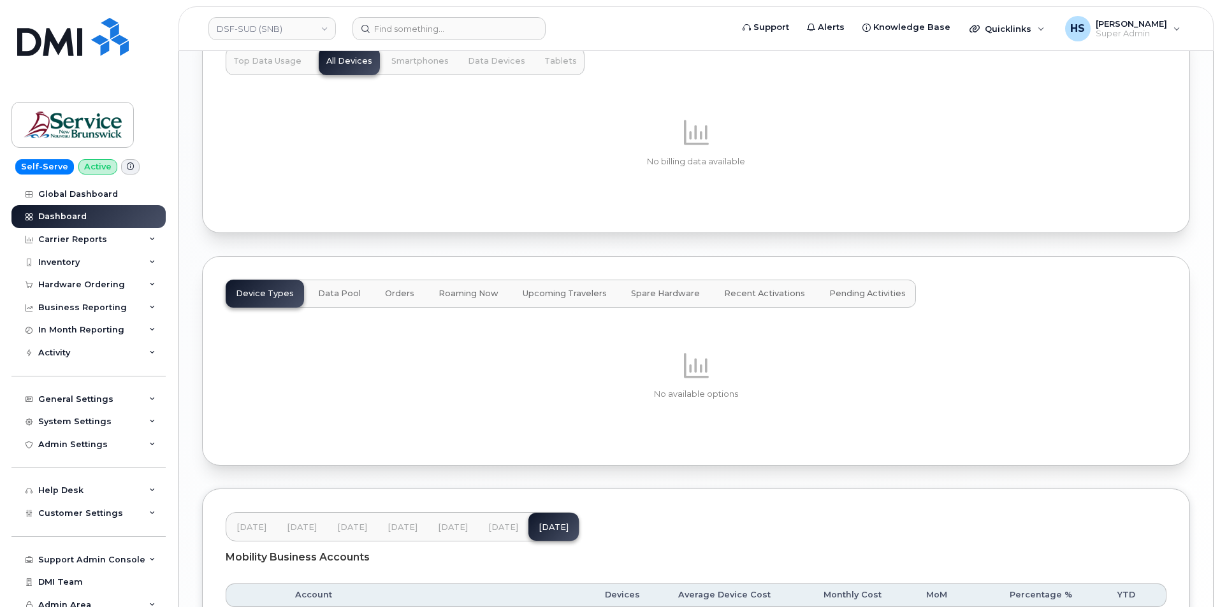
scroll to position [1504, 0]
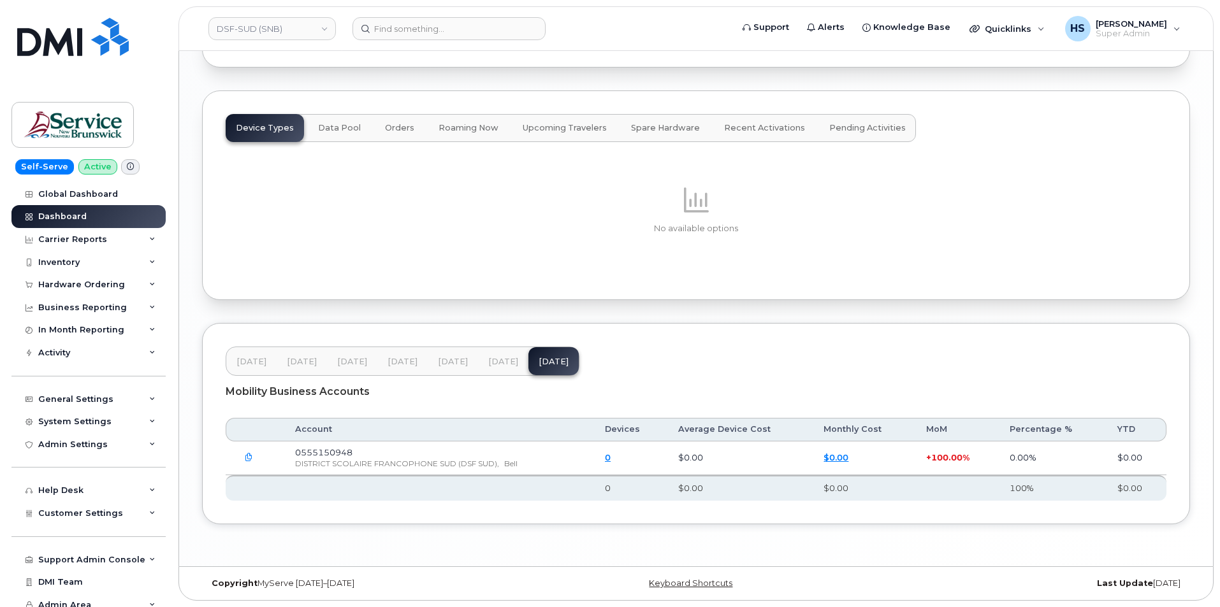
click at [488, 358] on span "[DATE]" at bounding box center [503, 362] width 30 height 10
click at [438, 363] on span "[DATE]" at bounding box center [453, 362] width 30 height 10
click at [382, 367] on button "[DATE]" at bounding box center [402, 361] width 50 height 28
click at [348, 367] on button "[DATE]" at bounding box center [352, 361] width 50 height 28
click at [419, 366] on button "[DATE]" at bounding box center [402, 361] width 50 height 28
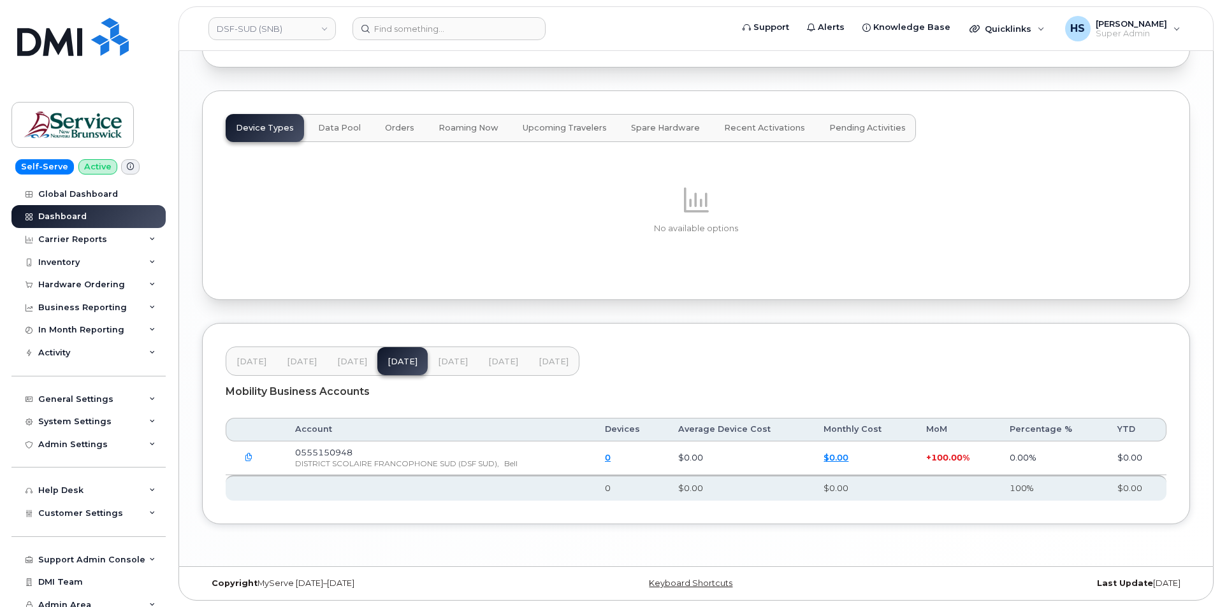
click at [488, 366] on span "[DATE]" at bounding box center [503, 362] width 30 height 10
click at [468, 363] on button "Jun 25" at bounding box center [453, 361] width 50 height 28
click at [496, 362] on span "Jul 25" at bounding box center [503, 362] width 30 height 10
click at [545, 359] on span "Aug 25" at bounding box center [553, 362] width 30 height 10
click at [455, 364] on span "Jun 25" at bounding box center [453, 362] width 30 height 10
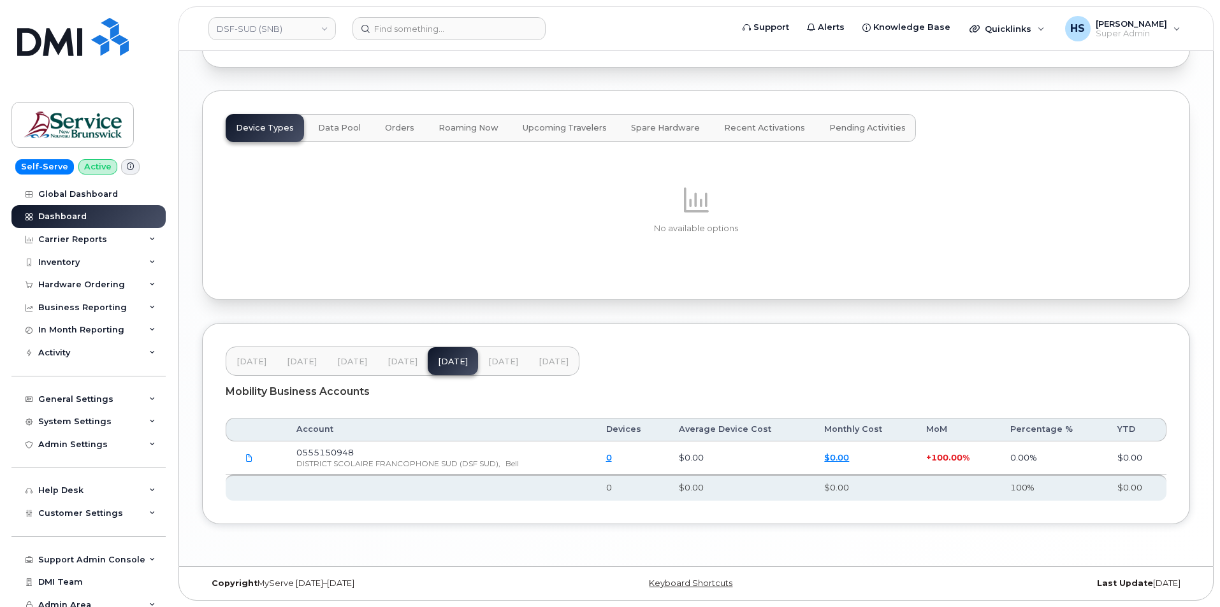
drag, startPoint x: 395, startPoint y: 364, endPoint x: 382, endPoint y: 364, distance: 12.7
click at [394, 364] on span "May 25" at bounding box center [402, 362] width 30 height 10
click at [347, 363] on span "Apr 25" at bounding box center [352, 362] width 30 height 10
click at [310, 365] on span "Mar 25" at bounding box center [302, 362] width 30 height 10
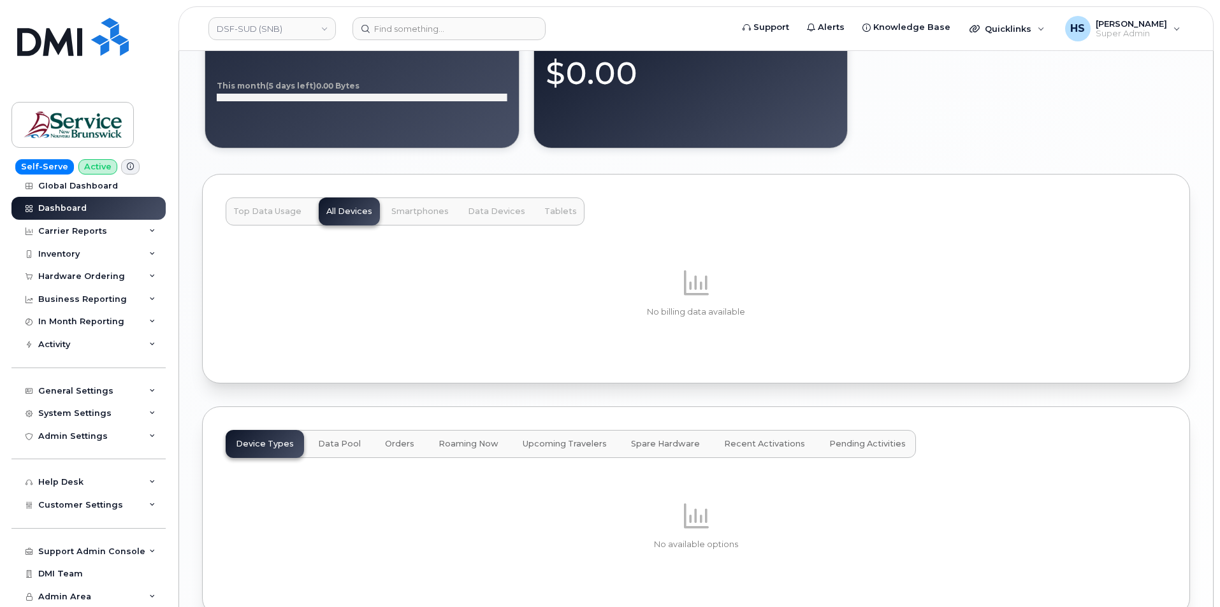
scroll to position [1185, 0]
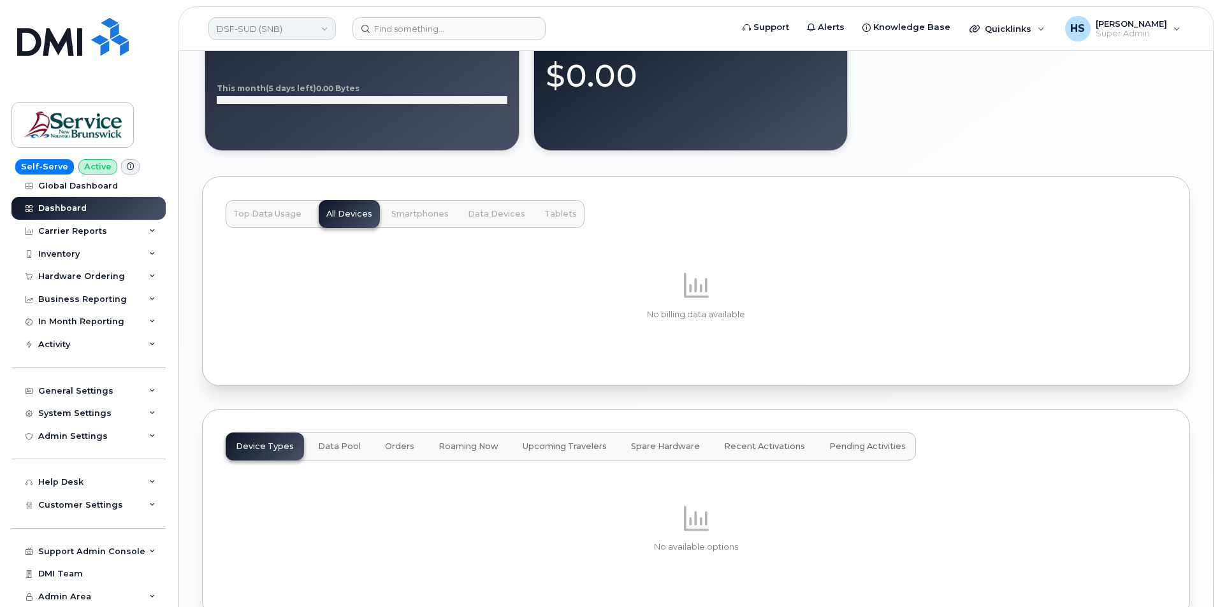
click at [298, 29] on link "DSF-SUD (SNB)" at bounding box center [271, 28] width 127 height 23
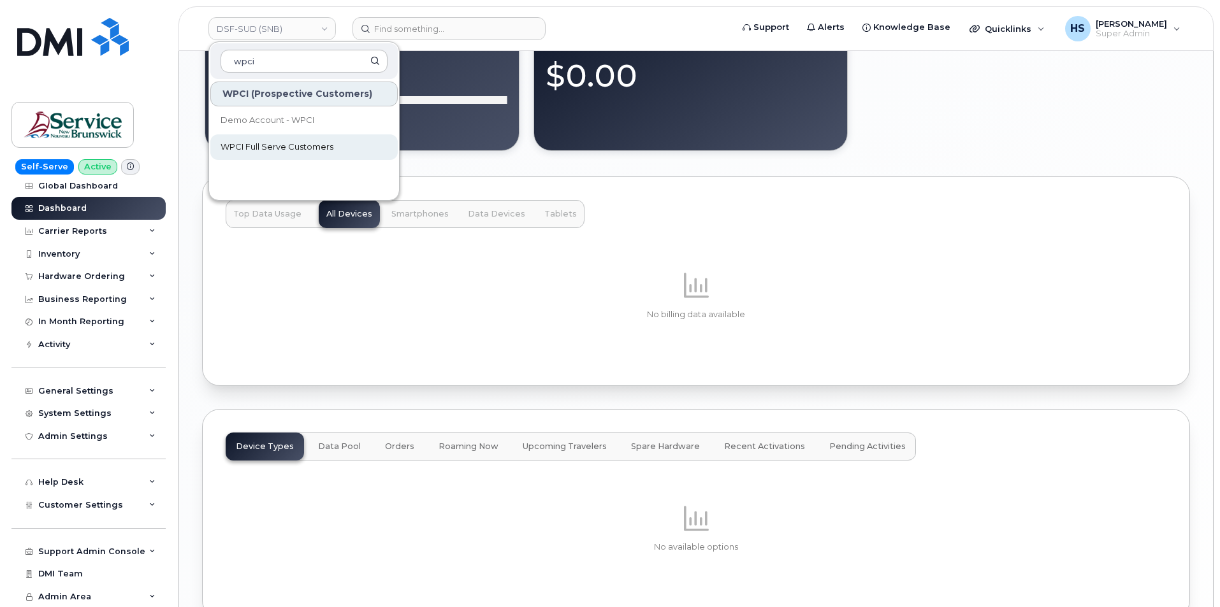
type input "wpci"
click at [293, 141] on span "WPCI Full Serve Customers" at bounding box center [276, 147] width 113 height 13
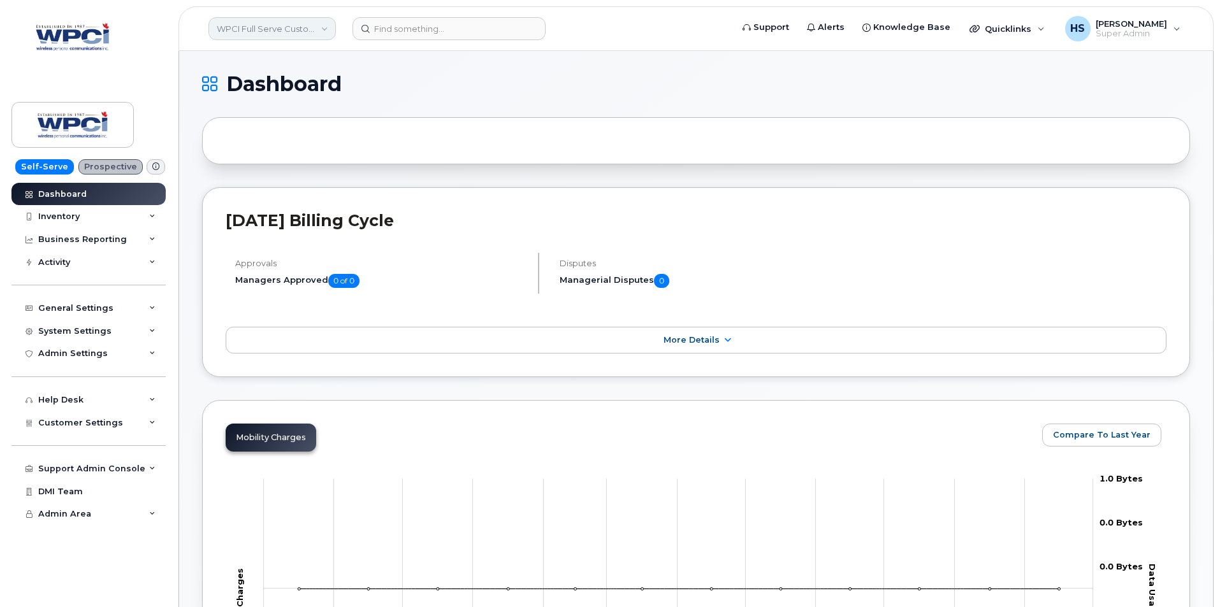
click at [263, 30] on link "WPCI Full Serve Customers" at bounding box center [271, 28] width 127 height 23
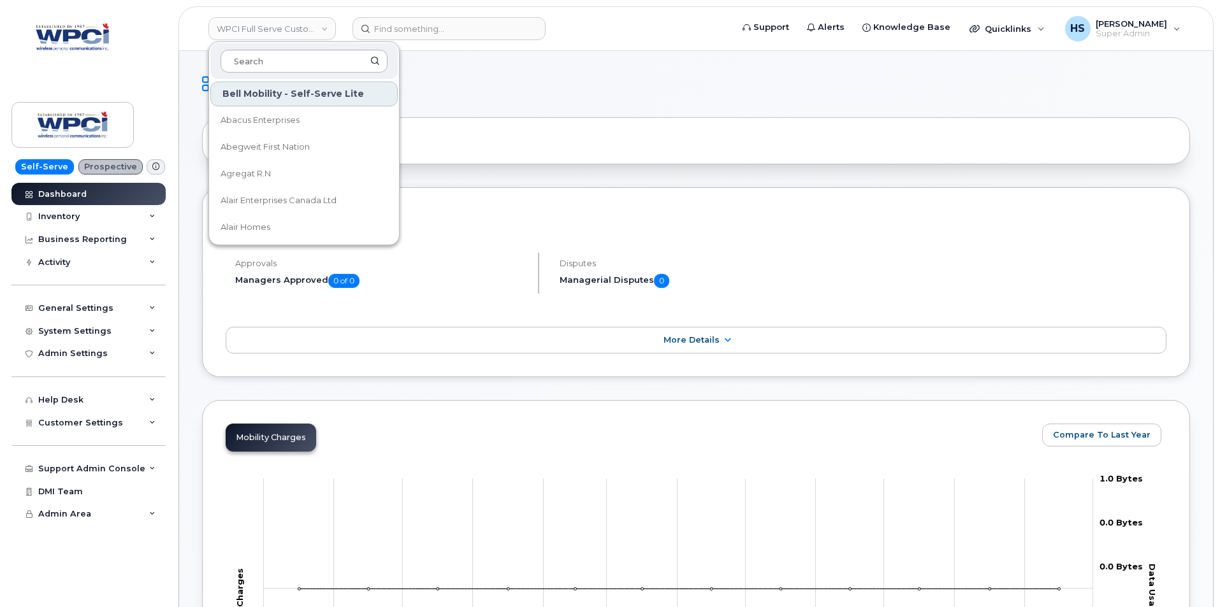
click at [269, 62] on input at bounding box center [303, 61] width 167 height 23
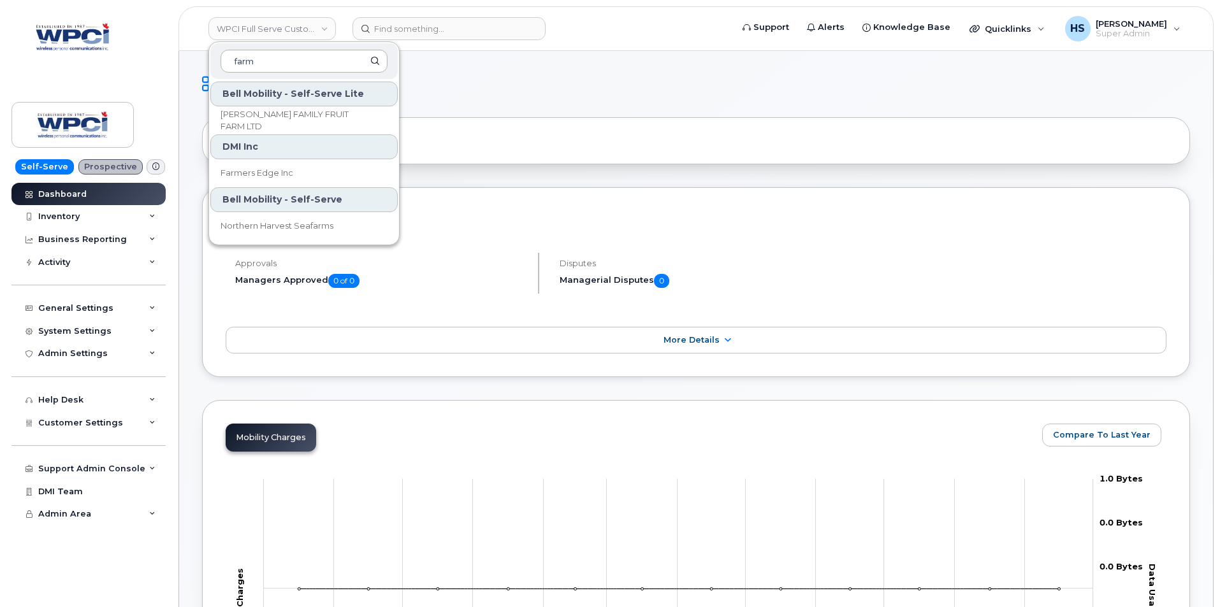
type input "farm"
click at [266, 172] on span "Farmers Edge Inc" at bounding box center [256, 173] width 73 height 13
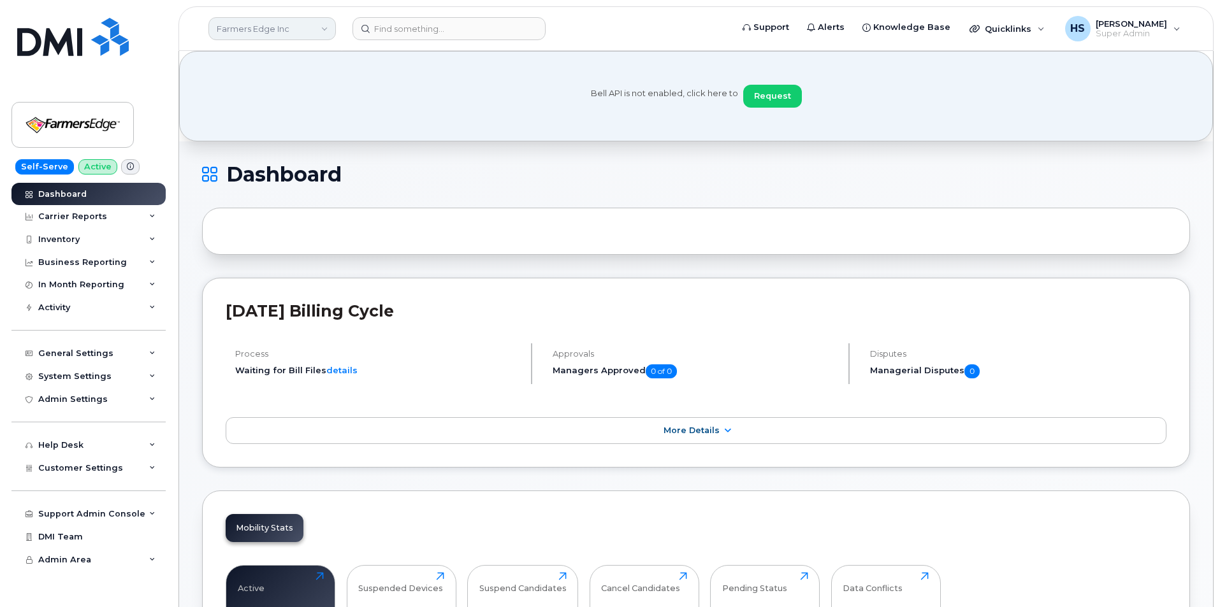
click at [273, 29] on link "Farmers Edge Inc" at bounding box center [271, 28] width 127 height 23
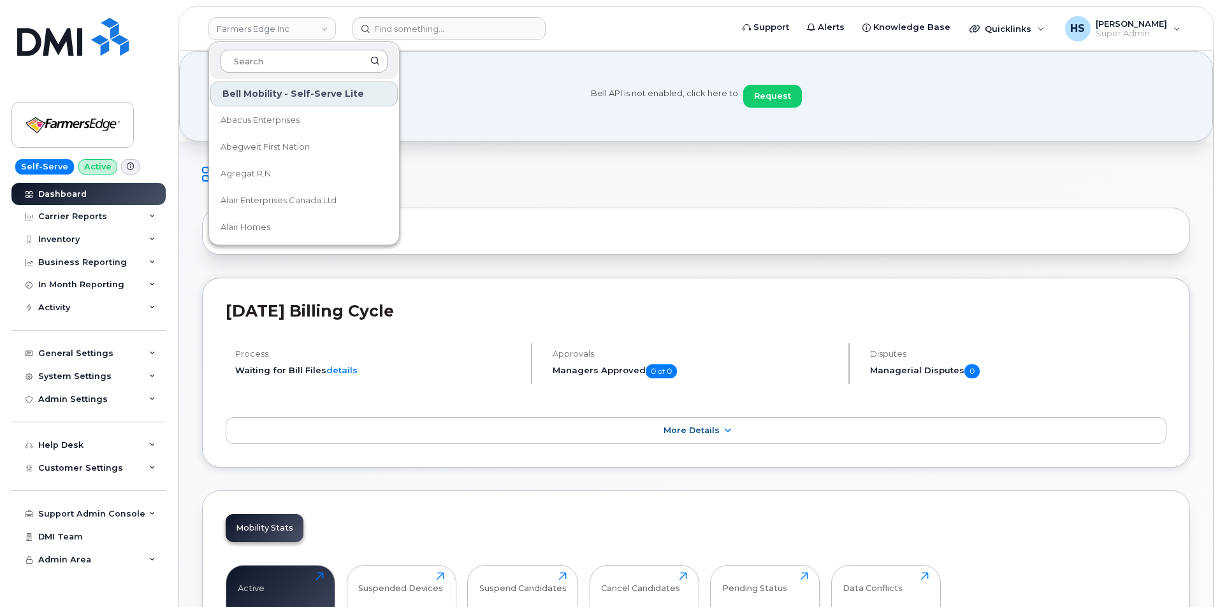
click at [270, 64] on input at bounding box center [303, 61] width 167 height 23
click at [252, 67] on input at bounding box center [303, 61] width 167 height 23
type input "farm"
